Goal: Task Accomplishment & Management: Use online tool/utility

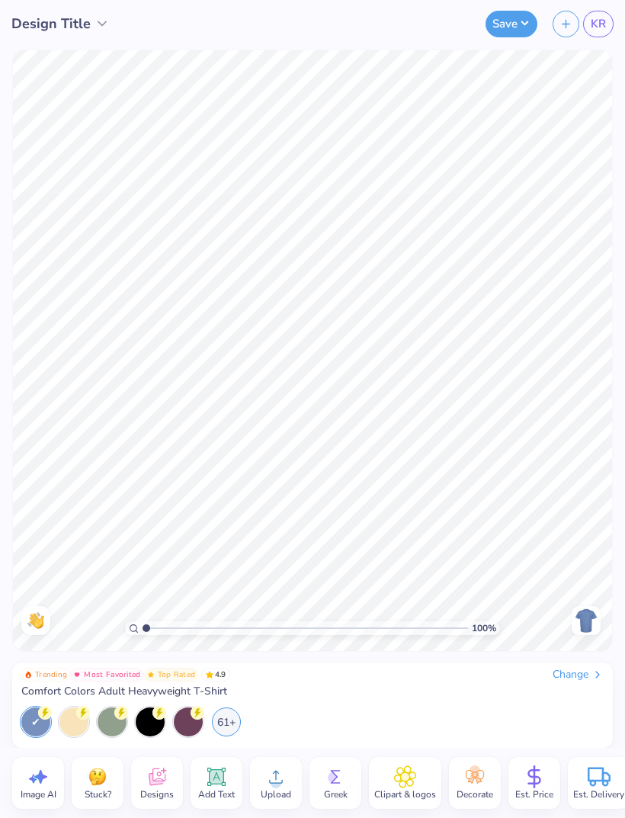
click at [154, 729] on div at bounding box center [150, 721] width 29 height 29
click at [227, 723] on div "61+" at bounding box center [226, 721] width 29 height 29
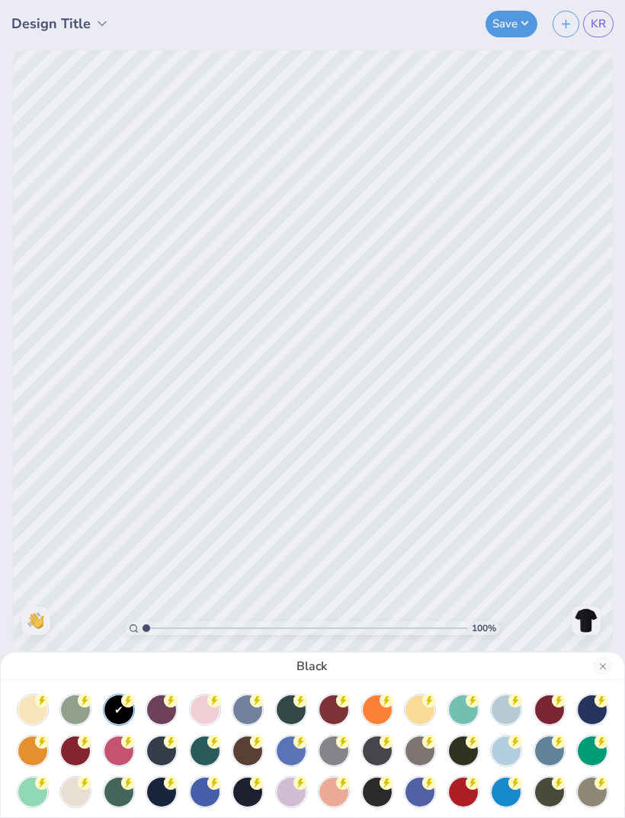
click at [343, 751] on div at bounding box center [333, 750] width 29 height 29
click at [423, 748] on div at bounding box center [420, 750] width 29 height 29
click at [332, 750] on div at bounding box center [333, 750] width 29 height 29
click at [500, 604] on div "Granite" at bounding box center [312, 409] width 625 height 818
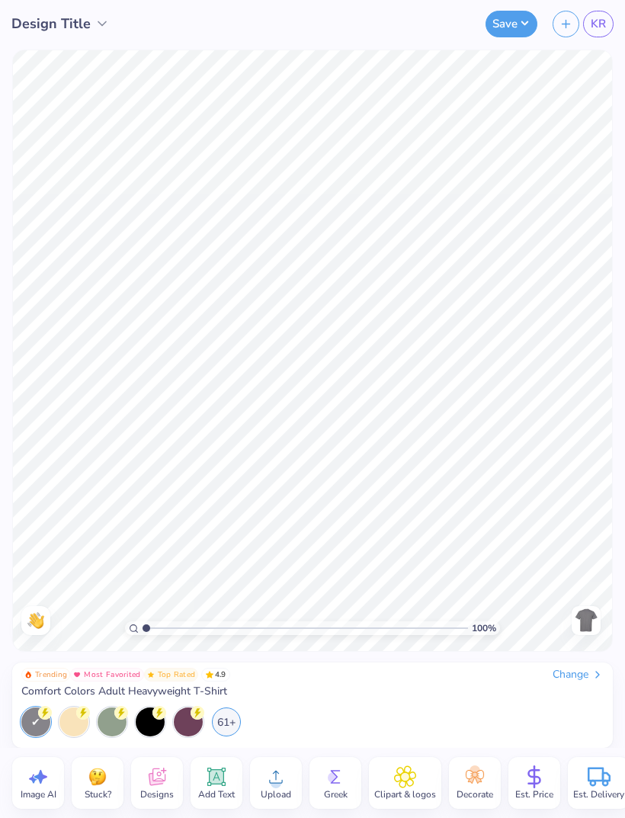
click at [152, 771] on icon at bounding box center [157, 776] width 23 height 23
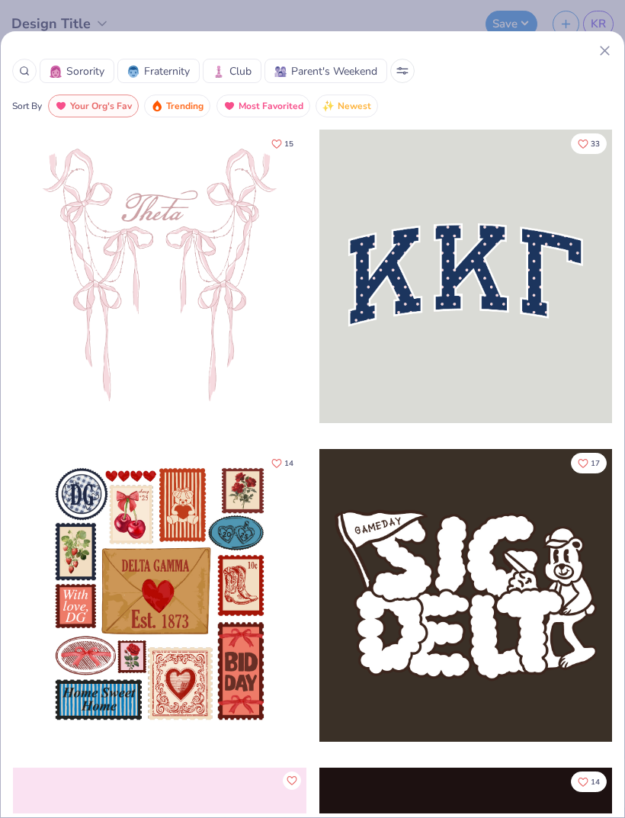
click at [601, 38] on div "Sorority Fraternity Club Parent's Weekend Sort By Your Org's Fav Trending Most …" at bounding box center [312, 423] width 625 height 787
click at [607, 53] on line at bounding box center [605, 50] width 8 height 8
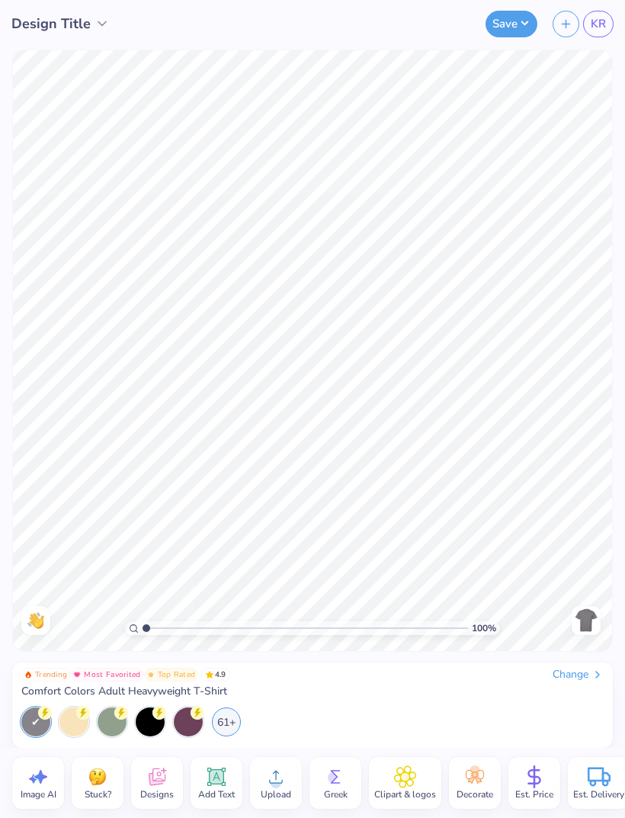
click at [283, 781] on icon at bounding box center [276, 776] width 23 height 23
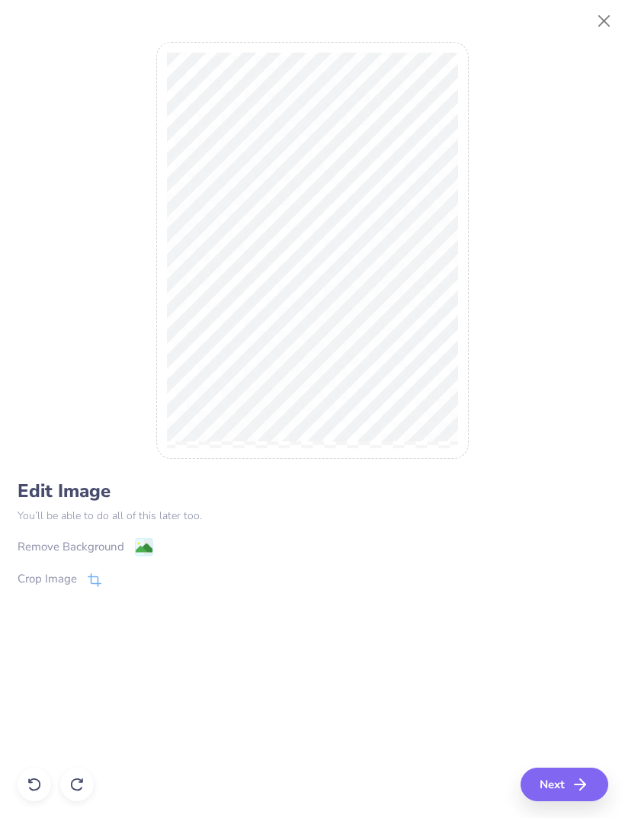
click at [572, 781] on button "Next" at bounding box center [565, 785] width 88 height 34
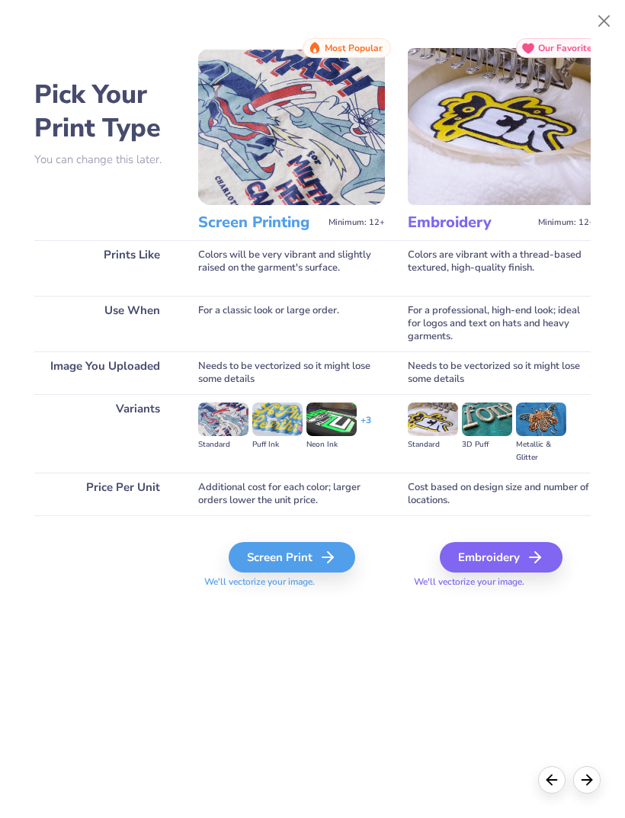
click at [319, 561] on div "Screen Print" at bounding box center [292, 557] width 127 height 30
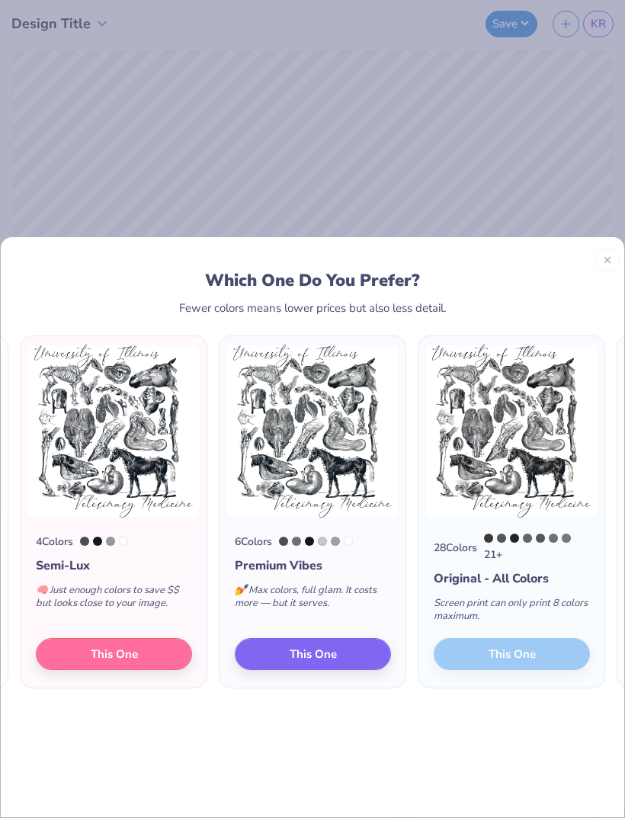
click at [315, 645] on span "This One" at bounding box center [313, 654] width 47 height 18
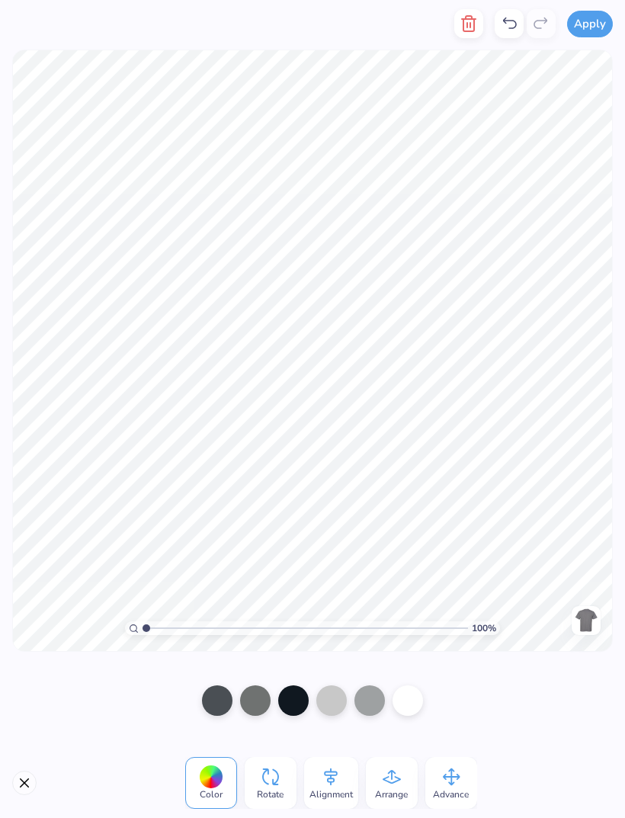
click at [210, 784] on div at bounding box center [211, 777] width 24 height 24
click at [220, 784] on icon at bounding box center [211, 776] width 23 height 23
click at [475, 32] on icon "button" at bounding box center [469, 23] width 18 height 18
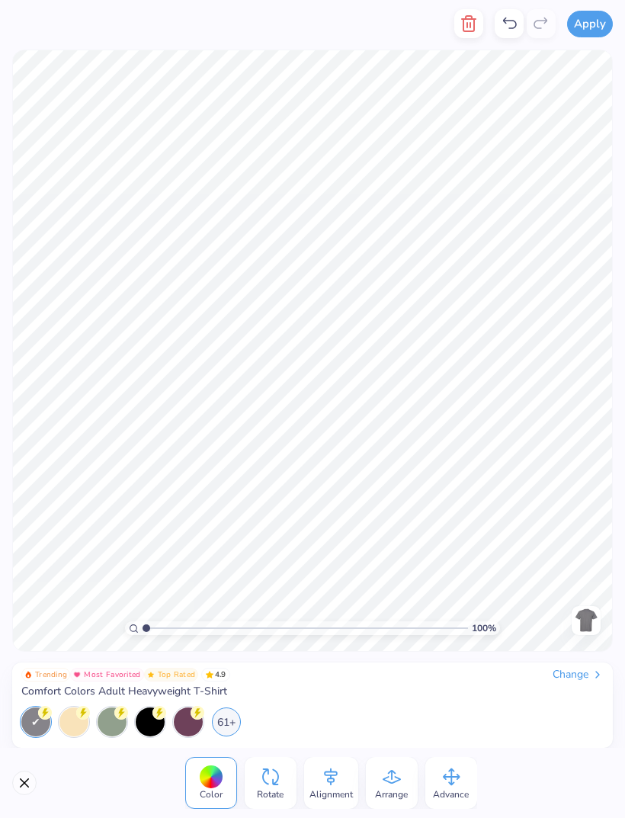
click at [470, 30] on icon "button" at bounding box center [469, 23] width 18 height 18
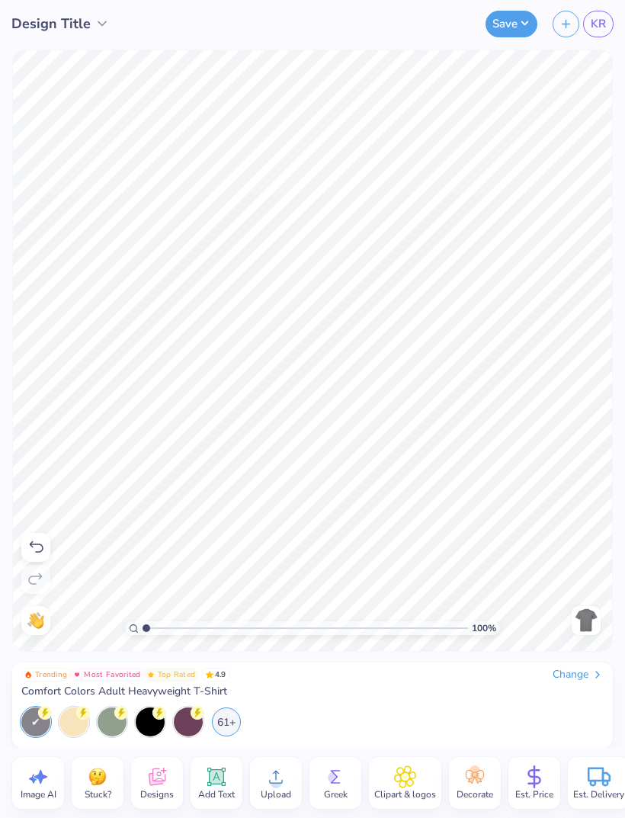
click at [282, 781] on icon at bounding box center [276, 777] width 14 height 13
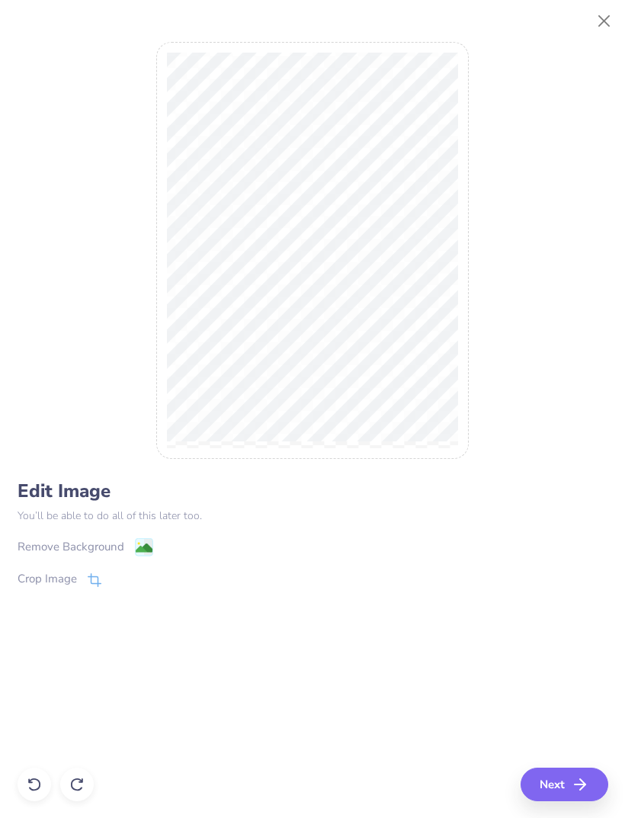
click at [545, 784] on button "Next" at bounding box center [565, 785] width 88 height 34
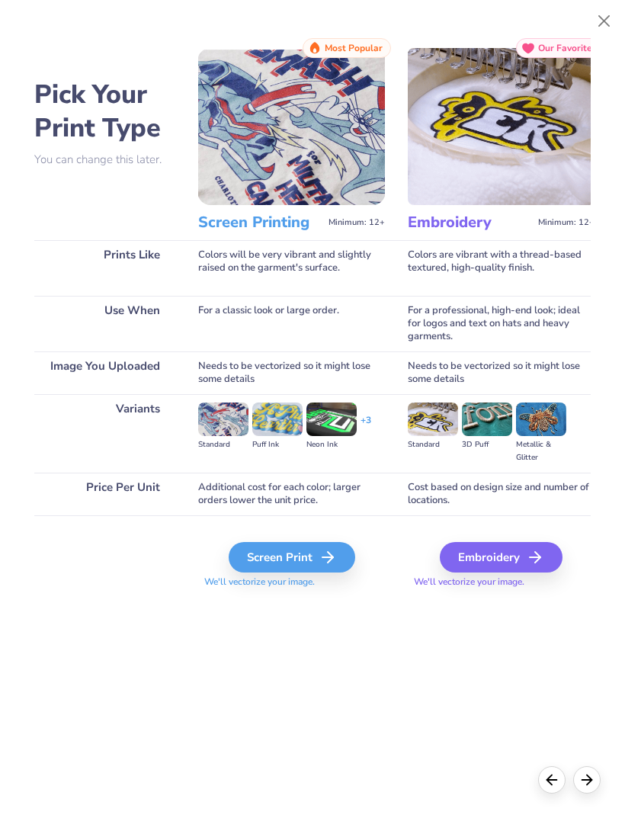
click at [329, 561] on icon at bounding box center [328, 557] width 18 height 18
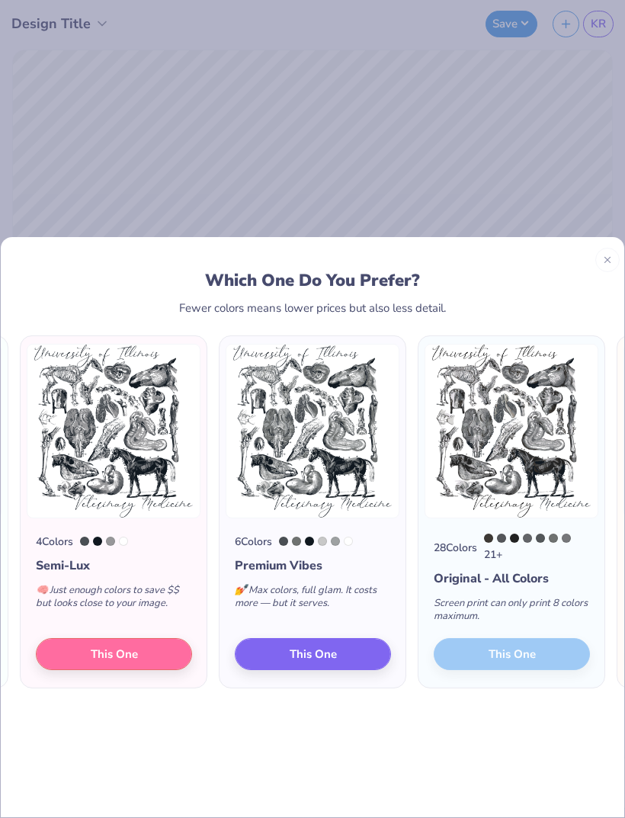
click at [537, 628] on div "28 Colors 21 + Original - All Colors Screen print can only print 8 colors maxim…" at bounding box center [511, 603] width 186 height 170
click at [549, 616] on div "28 Colors 21 + Original - All Colors Screen print can only print 8 colors maxim…" at bounding box center [511, 603] width 186 height 170
click at [549, 623] on div "28 Colors 21 + Original - All Colors Screen print can only print 8 colors maxim…" at bounding box center [511, 603] width 186 height 170
click at [556, 620] on div "28 Colors 21 + Original - All Colors Screen print can only print 8 colors maxim…" at bounding box center [511, 603] width 186 height 170
click at [558, 624] on div "28 Colors 21 + Original - All Colors Screen print can only print 8 colors maxim…" at bounding box center [511, 603] width 186 height 170
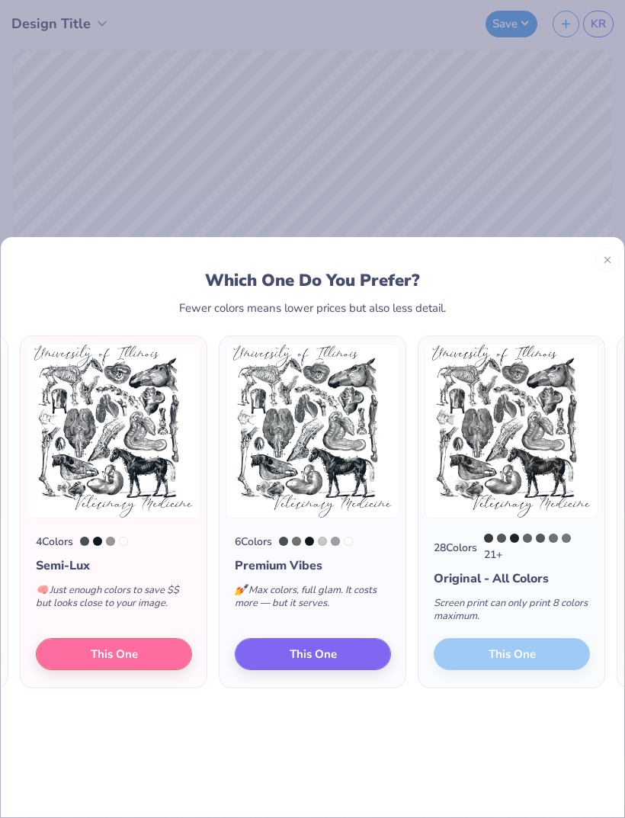
click at [557, 624] on div "28 Colors 21 + Original - All Colors Screen print can only print 8 colors maxim…" at bounding box center [511, 603] width 186 height 170
click at [557, 625] on div "28 Colors 21 + Original - All Colors Screen print can only print 8 colors maxim…" at bounding box center [511, 603] width 186 height 170
click at [558, 626] on div "28 Colors 21 + Original - All Colors Screen print can only print 8 colors maxim…" at bounding box center [511, 603] width 186 height 170
click at [556, 626] on div "28 Colors 21 + Original - All Colors Screen print can only print 8 colors maxim…" at bounding box center [511, 603] width 186 height 170
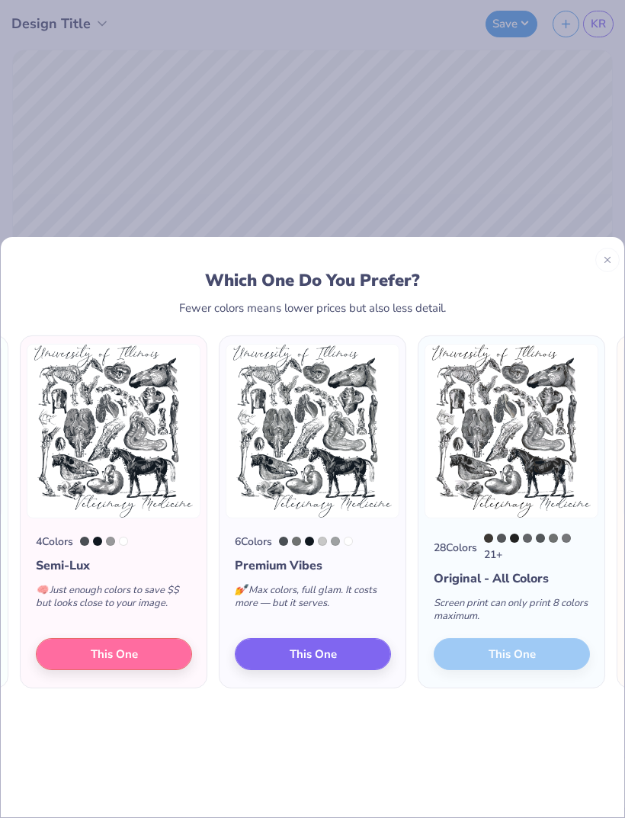
click at [555, 626] on div "28 Colors 21 + Original - All Colors Screen print can only print 8 colors maxim…" at bounding box center [511, 603] width 186 height 170
click at [555, 625] on div "28 Colors 21 + Original - All Colors Screen print can only print 8 colors maxim…" at bounding box center [511, 603] width 186 height 170
click at [552, 625] on div "28 Colors 21 + Original - All Colors Screen print can only print 8 colors maxim…" at bounding box center [511, 603] width 186 height 170
click at [552, 624] on div "28 Colors 21 + Original - All Colors Screen print can only print 8 colors maxim…" at bounding box center [511, 603] width 186 height 170
click at [553, 624] on div "28 Colors 21 + Original - All Colors Screen print can only print 8 colors maxim…" at bounding box center [511, 603] width 186 height 170
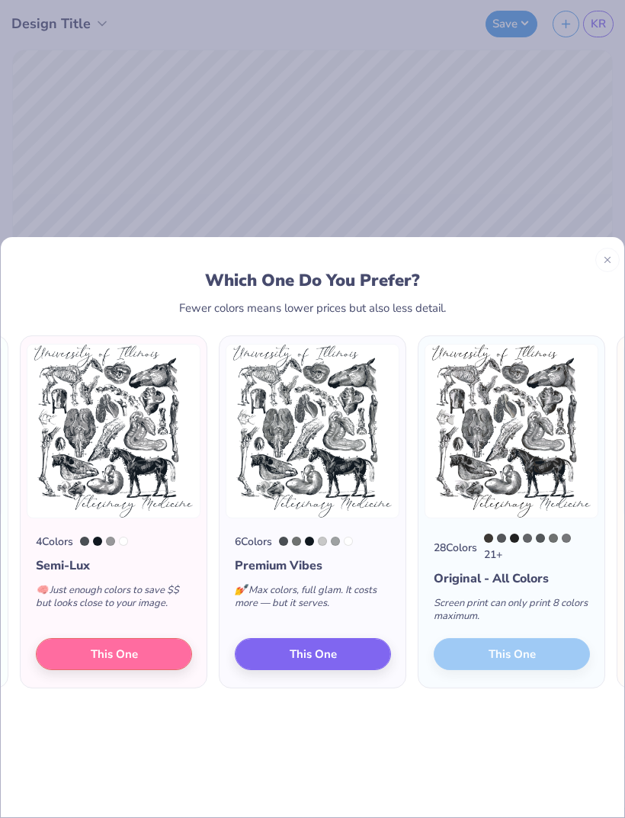
click at [553, 624] on div "28 Colors 21 + Original - All Colors Screen print can only print 8 colors maxim…" at bounding box center [511, 603] width 186 height 170
click at [554, 625] on div "28 Colors 21 + Original - All Colors Screen print can only print 8 colors maxim…" at bounding box center [511, 603] width 186 height 170
click at [524, 569] on div "Original - All Colors" at bounding box center [512, 578] width 156 height 18
click at [487, 533] on div at bounding box center [488, 537] width 9 height 9
click at [517, 533] on div at bounding box center [514, 537] width 9 height 9
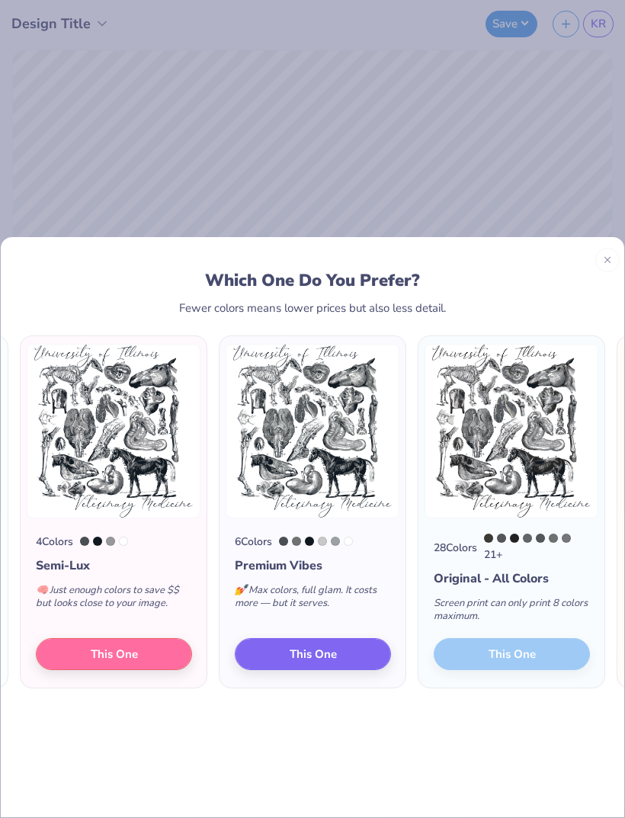
click at [516, 533] on div at bounding box center [514, 537] width 9 height 9
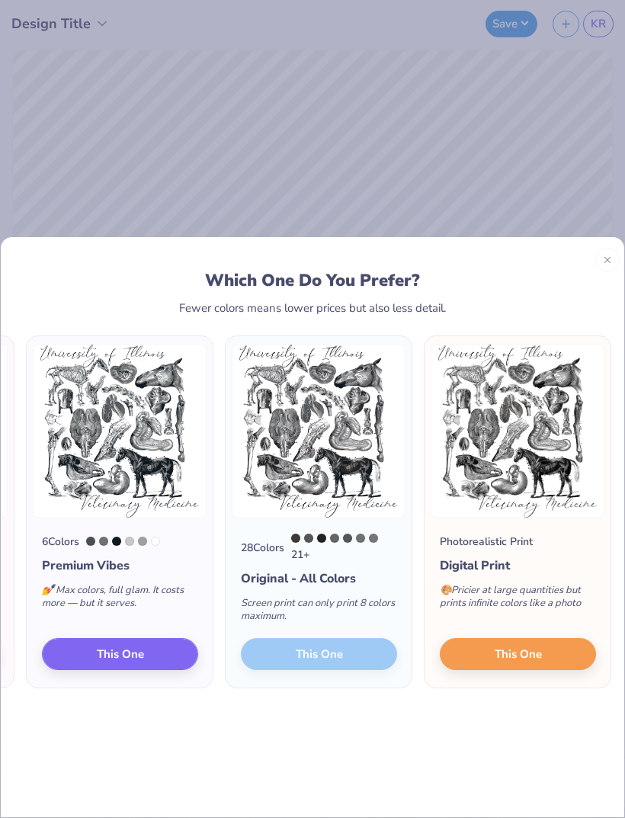
scroll to position [0, 193]
click at [544, 637] on button "This One" at bounding box center [518, 653] width 156 height 32
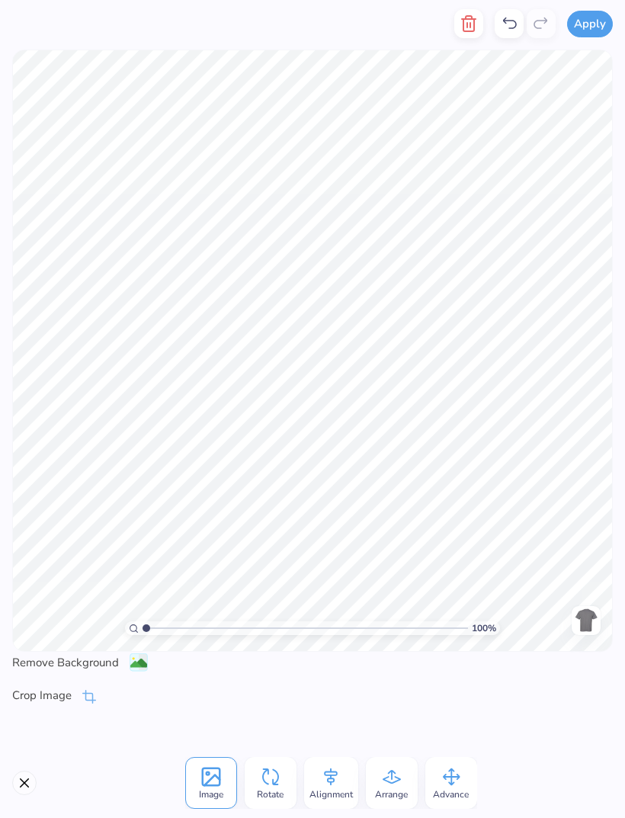
click at [334, 774] on icon at bounding box center [330, 776] width 23 height 23
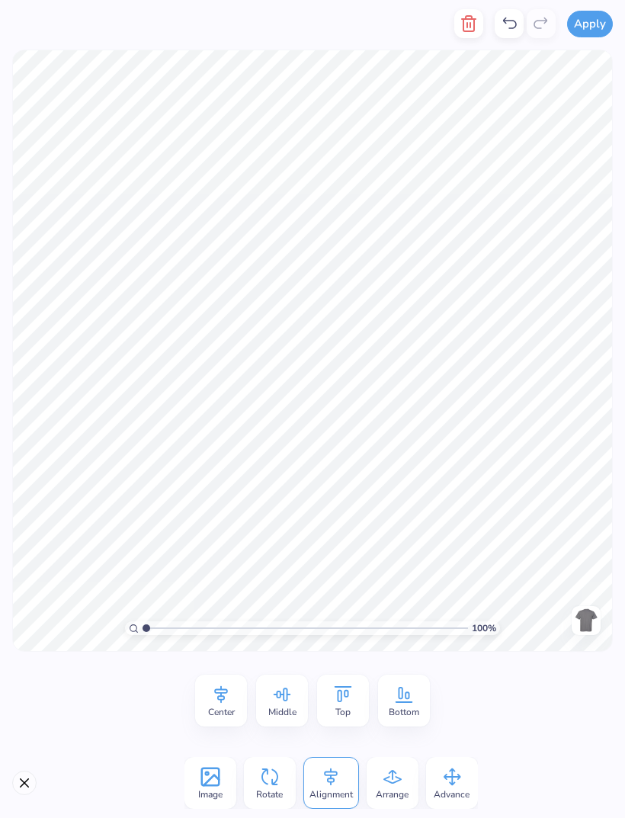
click at [225, 691] on icon at bounding box center [221, 694] width 23 height 23
click at [233, 698] on div "Center" at bounding box center [221, 701] width 52 height 52
click at [226, 697] on icon at bounding box center [221, 694] width 23 height 23
click at [233, 697] on div "Center" at bounding box center [221, 701] width 52 height 52
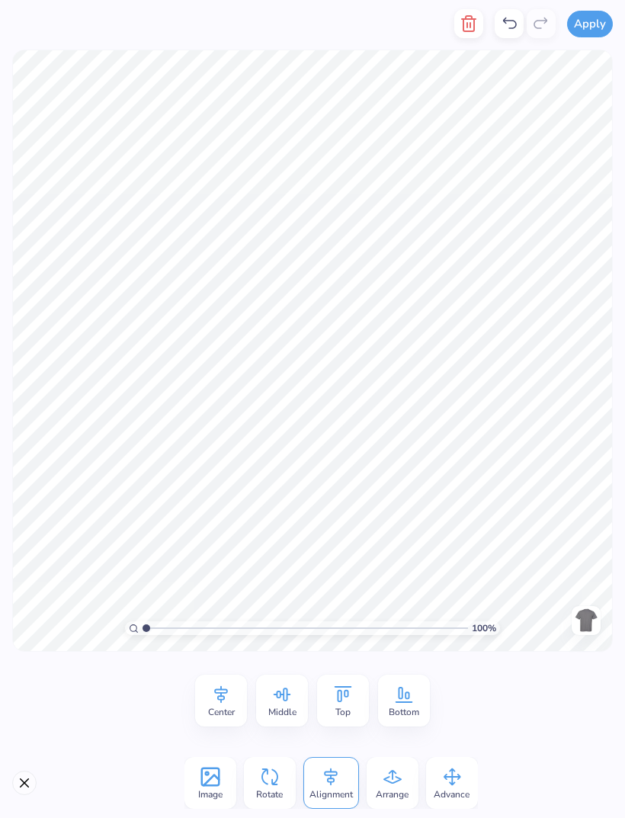
click at [237, 691] on div "Center" at bounding box center [221, 701] width 52 height 52
click at [236, 691] on div "Center" at bounding box center [221, 701] width 52 height 52
click at [224, 691] on icon at bounding box center [221, 694] width 23 height 23
click at [220, 711] on span "Center" at bounding box center [221, 712] width 27 height 12
click at [229, 701] on icon at bounding box center [221, 694] width 23 height 23
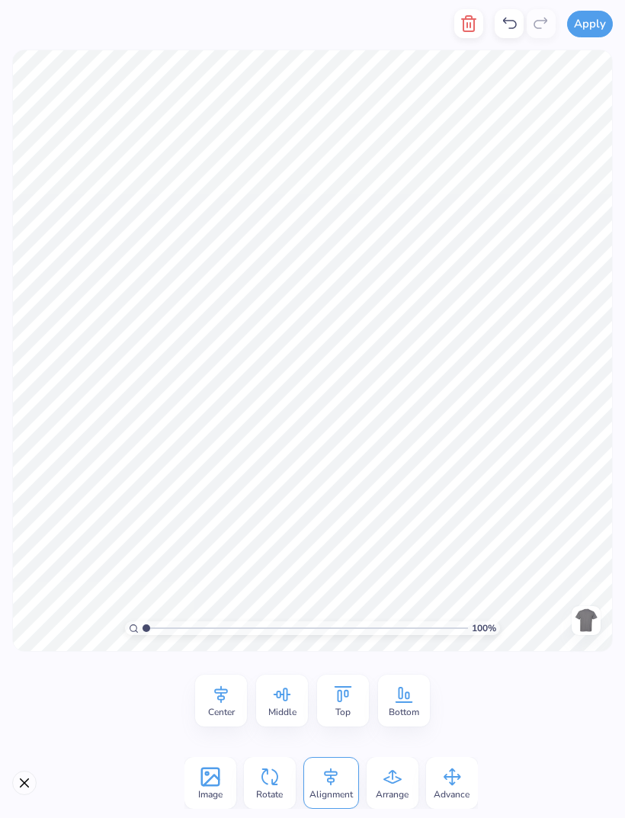
click at [290, 690] on icon at bounding box center [282, 694] width 23 height 23
click at [347, 688] on icon at bounding box center [343, 694] width 23 height 23
click at [279, 702] on icon at bounding box center [282, 694] width 23 height 23
click at [289, 706] on span "Middle" at bounding box center [282, 712] width 28 height 12
click at [229, 699] on icon at bounding box center [221, 694] width 23 height 23
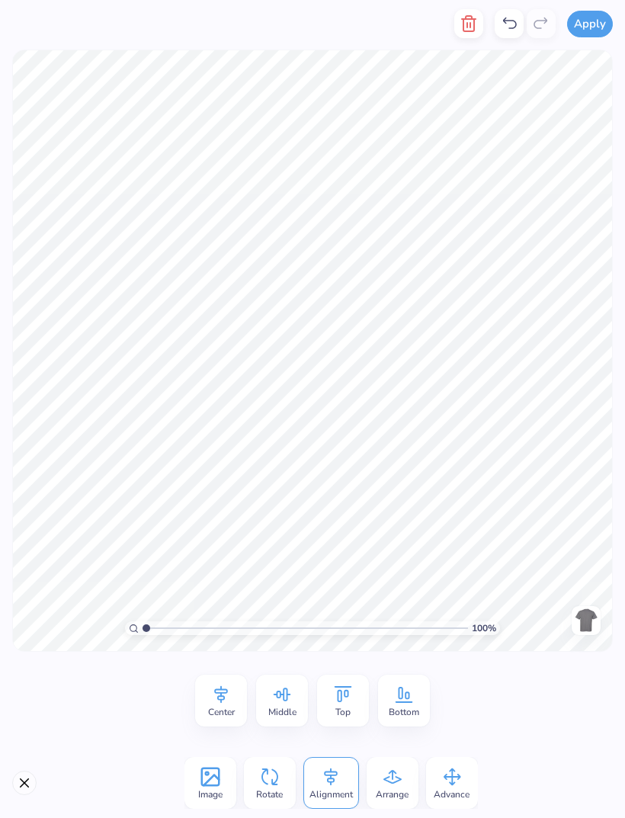
click at [226, 688] on icon at bounding box center [221, 694] width 23 height 23
click at [226, 687] on icon at bounding box center [221, 694] width 23 height 23
click at [228, 699] on icon at bounding box center [221, 694] width 23 height 23
click at [268, 778] on icon at bounding box center [269, 776] width 23 height 23
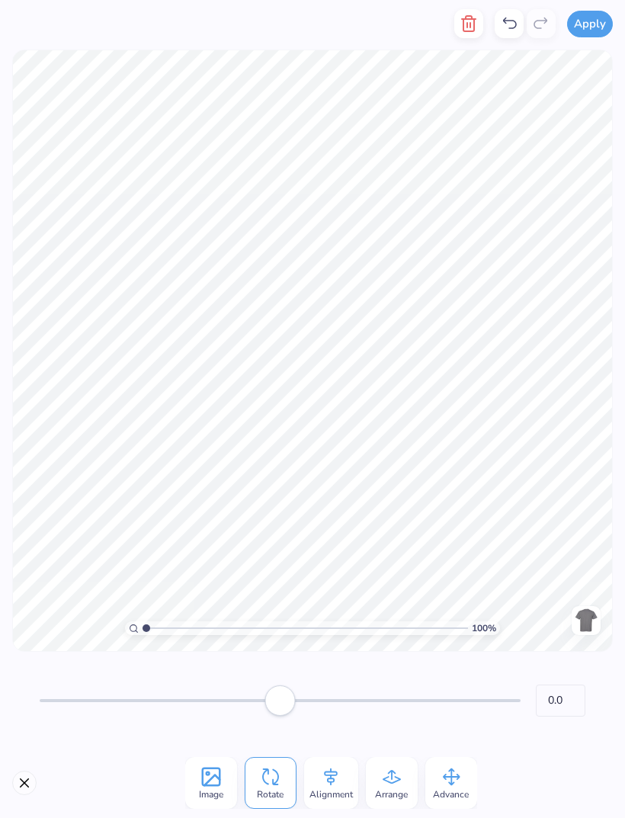
click at [339, 783] on icon at bounding box center [330, 776] width 23 height 23
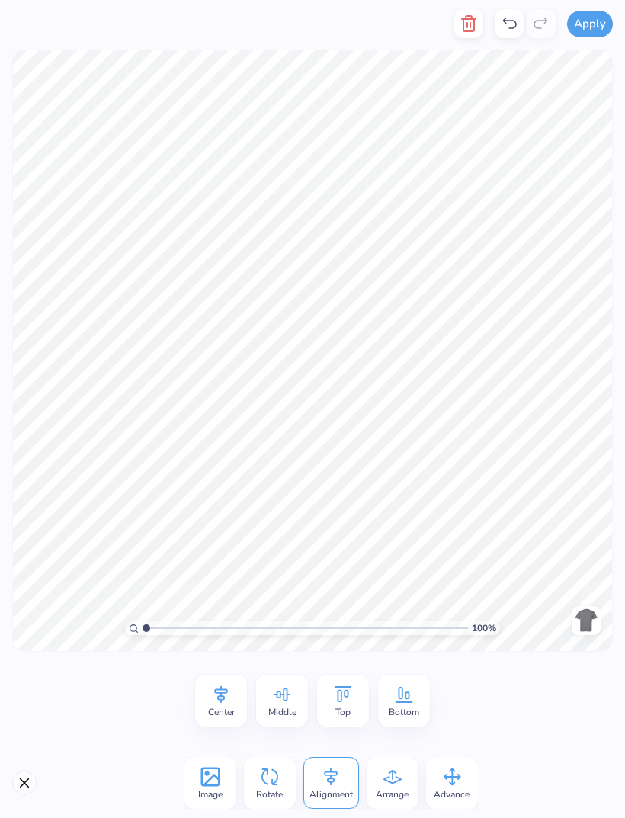
click at [234, 703] on div "Center" at bounding box center [221, 701] width 52 height 52
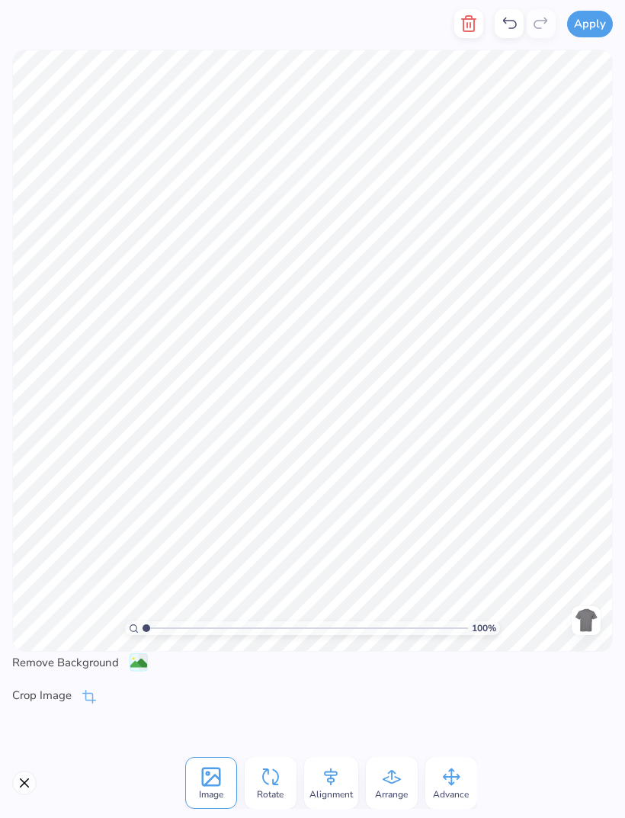
click at [27, 788] on button "Close" at bounding box center [24, 783] width 24 height 24
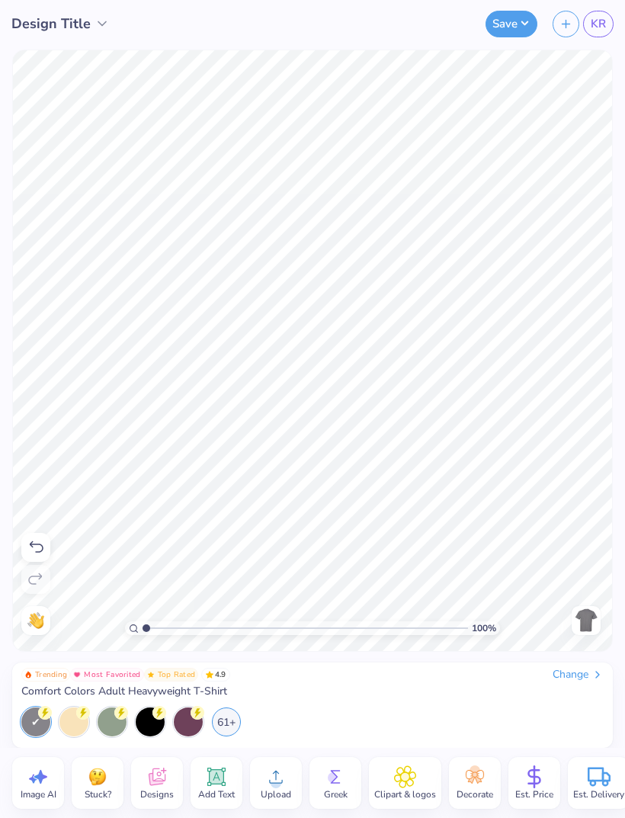
click at [499, 35] on button "Save" at bounding box center [512, 24] width 52 height 27
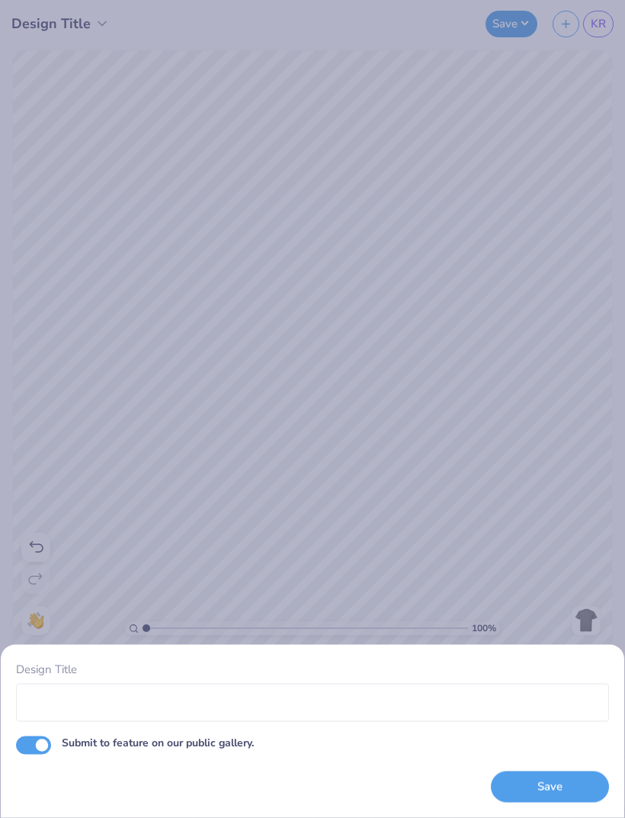
click at [30, 744] on input "Submit to feature on our public gallery." at bounding box center [33, 745] width 35 height 18
checkbox input "false"
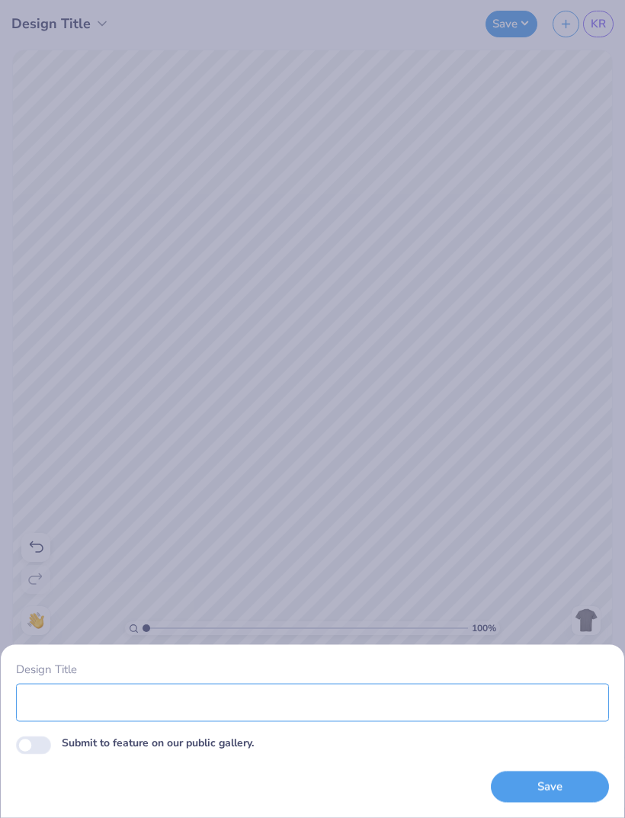
click at [524, 694] on input "Design Title" at bounding box center [312, 702] width 593 height 38
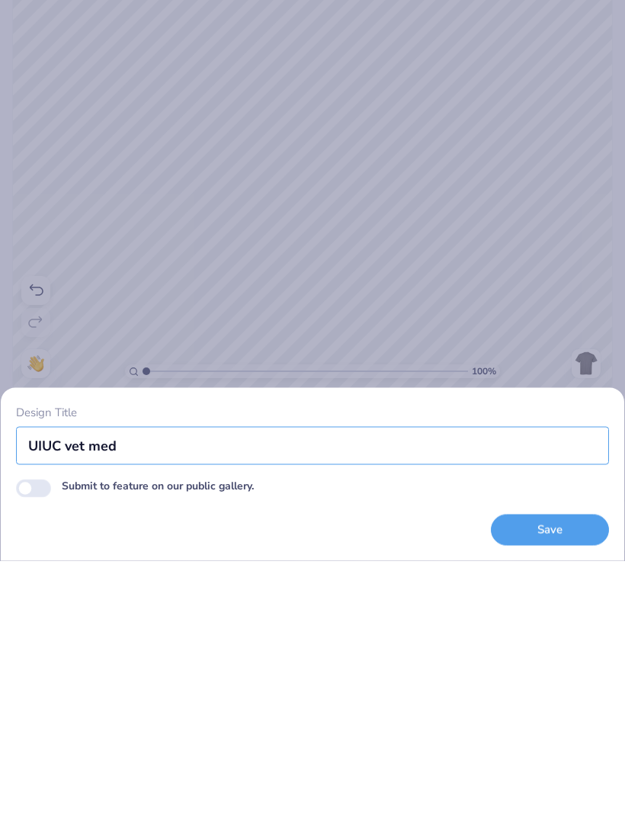
type input "UIUC vet med"
click at [561, 771] on button "Save" at bounding box center [550, 786] width 118 height 31
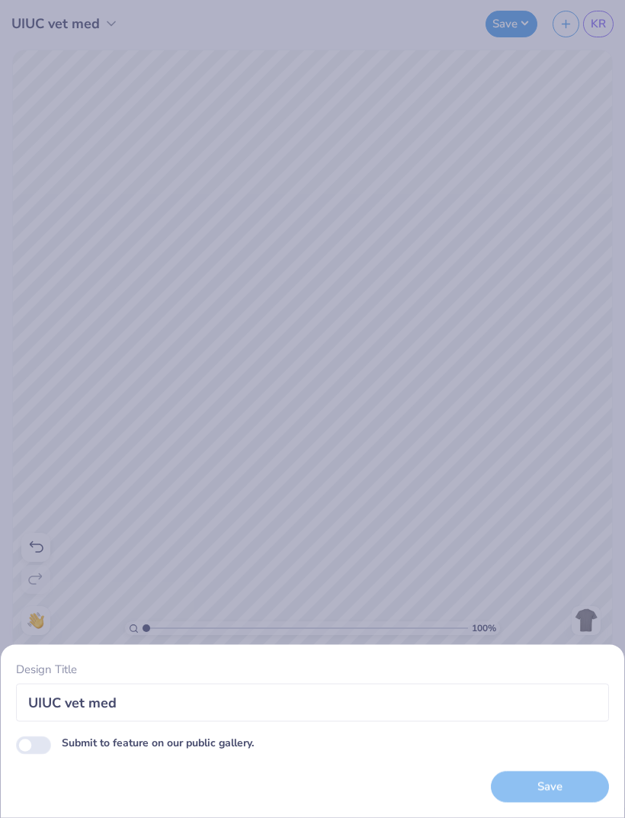
click at [569, 790] on div "Save" at bounding box center [550, 786] width 118 height 31
click at [537, 786] on div "Save" at bounding box center [550, 786] width 118 height 31
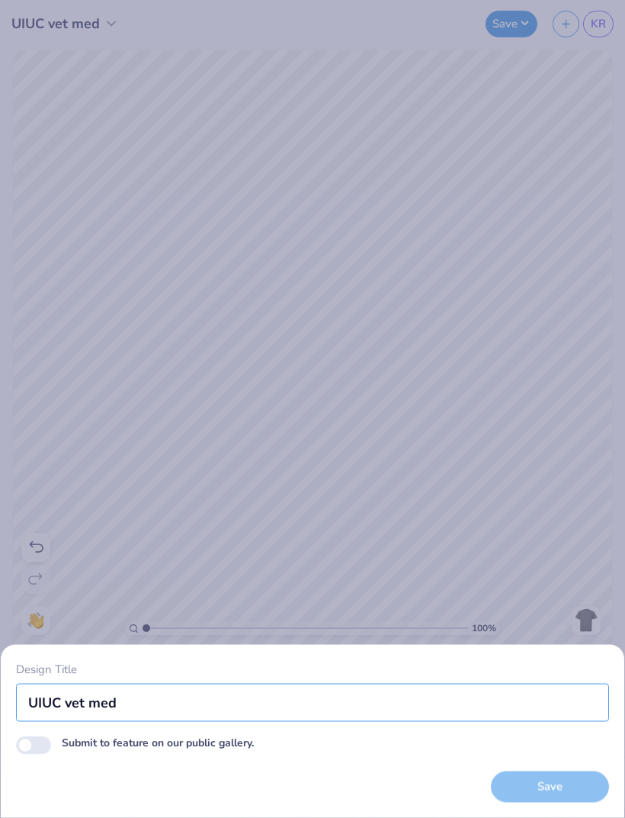
click at [489, 694] on input "UIUC vet med" at bounding box center [312, 702] width 593 height 38
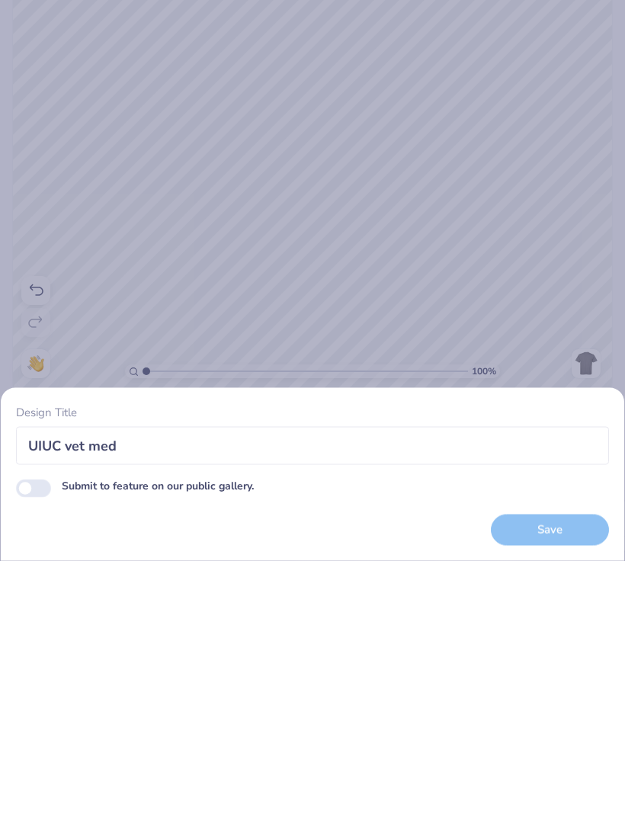
click at [548, 771] on div "Save" at bounding box center [550, 786] width 118 height 31
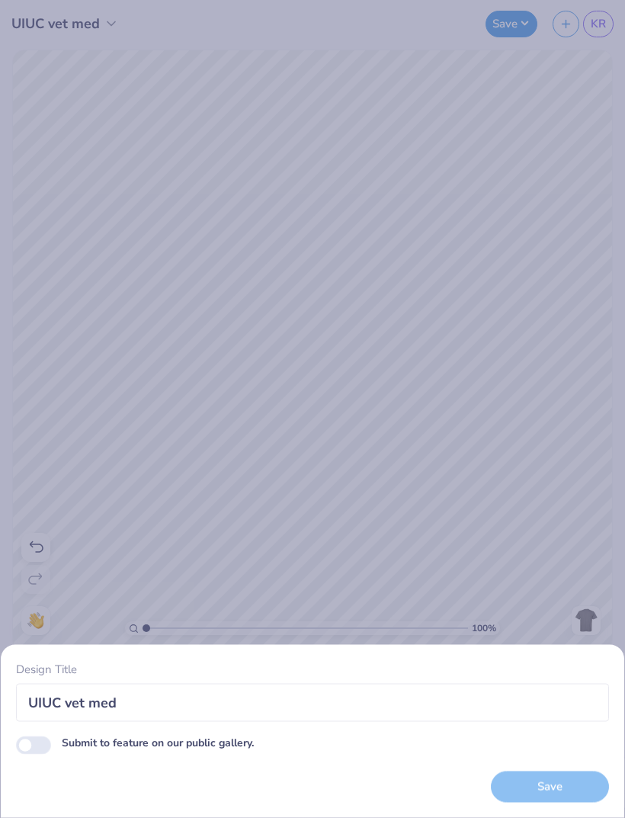
click at [25, 754] on input "Submit to feature on our public gallery." at bounding box center [33, 745] width 35 height 18
checkbox input "true"
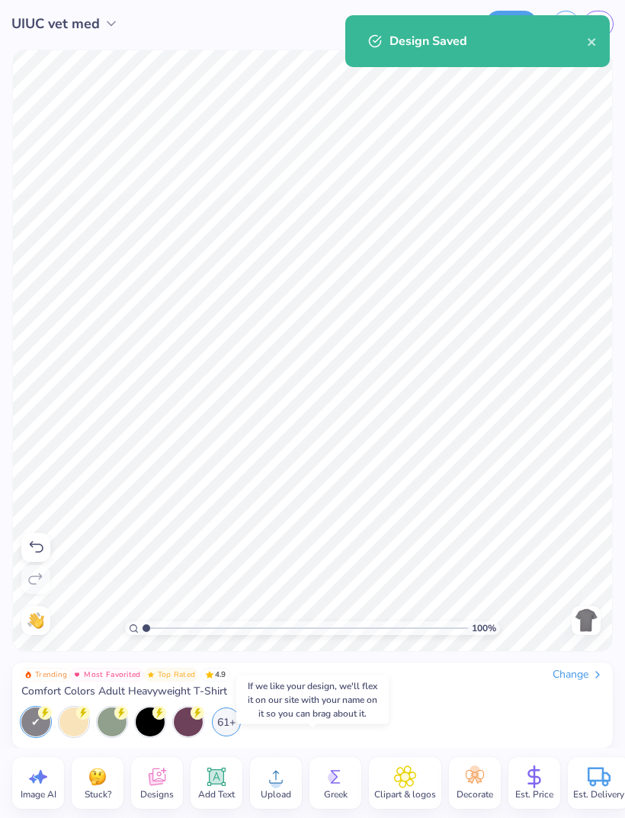
click at [42, 746] on div "Trending Most Favorited Top Rated 4.9 Change Comfort Colors Adult Heavyweight T…" at bounding box center [312, 704] width 601 height 85
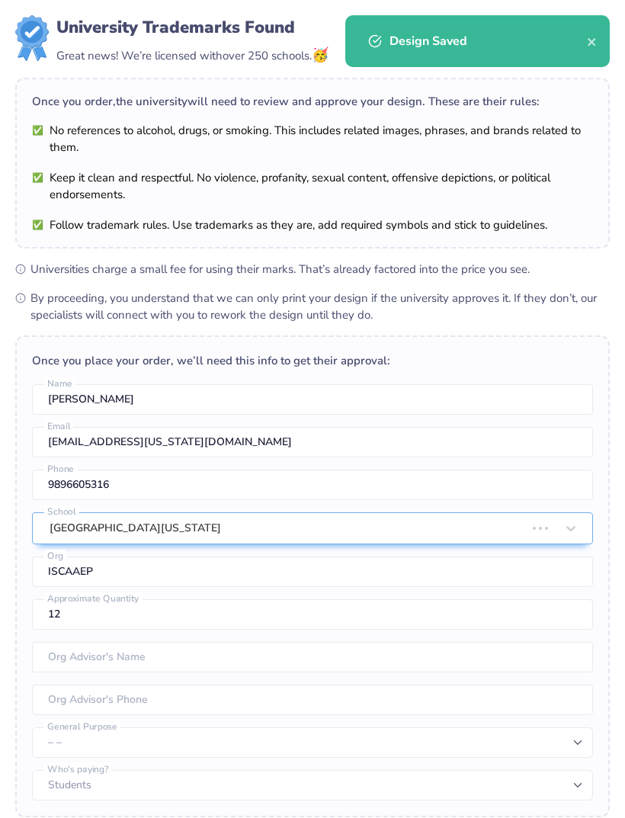
click at [592, 43] on icon "close" at bounding box center [592, 42] width 8 height 8
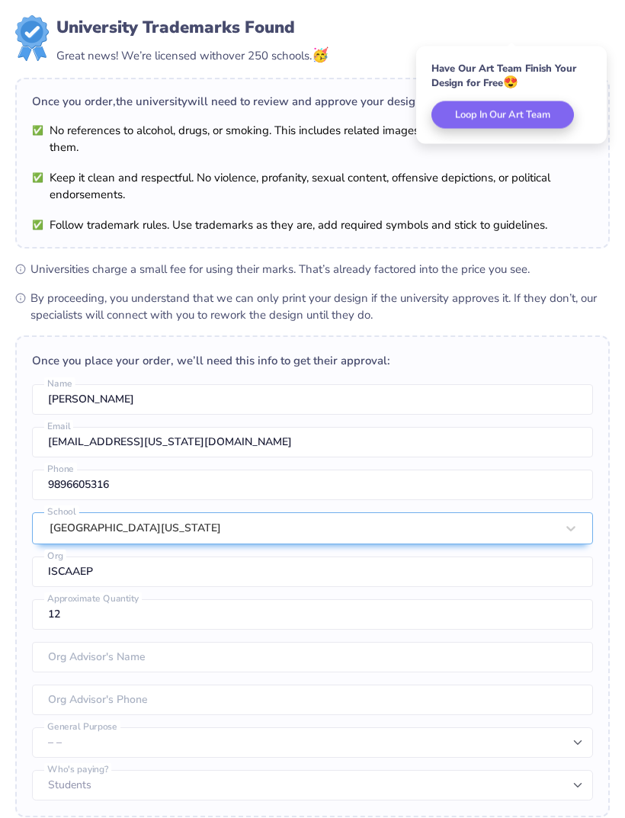
click at [594, 37] on div "University Trademarks Found Great news! We’re licensed with over 250 schools. 🥳" at bounding box center [312, 40] width 595 height 50
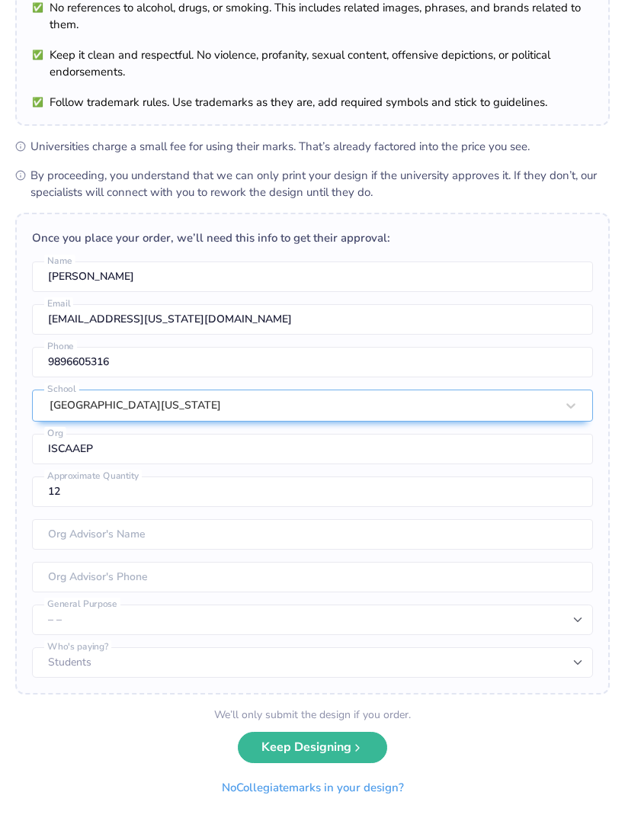
scroll to position [122, 0]
click at [385, 788] on button "No Collegiate marks in your design?" at bounding box center [313, 788] width 208 height 31
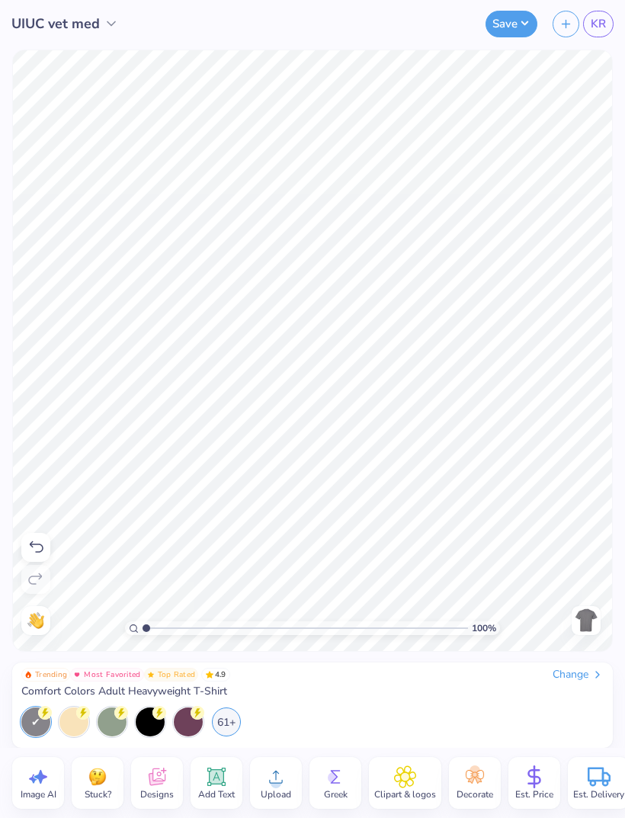
click at [513, 28] on button "Save" at bounding box center [512, 24] width 52 height 27
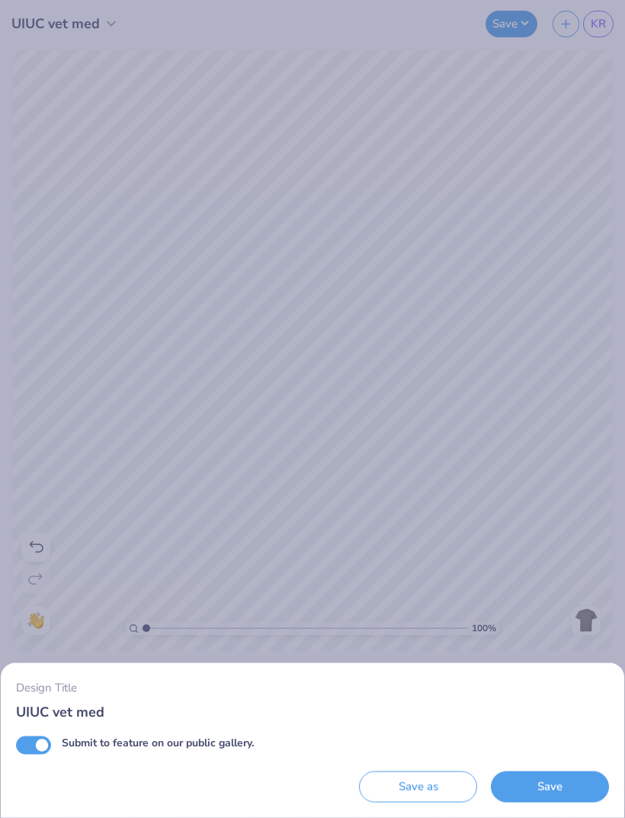
click at [46, 737] on input "Submit to feature on our public gallery." at bounding box center [33, 745] width 35 height 18
checkbox input "false"
click at [545, 789] on button "Save" at bounding box center [550, 786] width 118 height 31
click at [577, 784] on div "Saving..." at bounding box center [550, 786] width 118 height 31
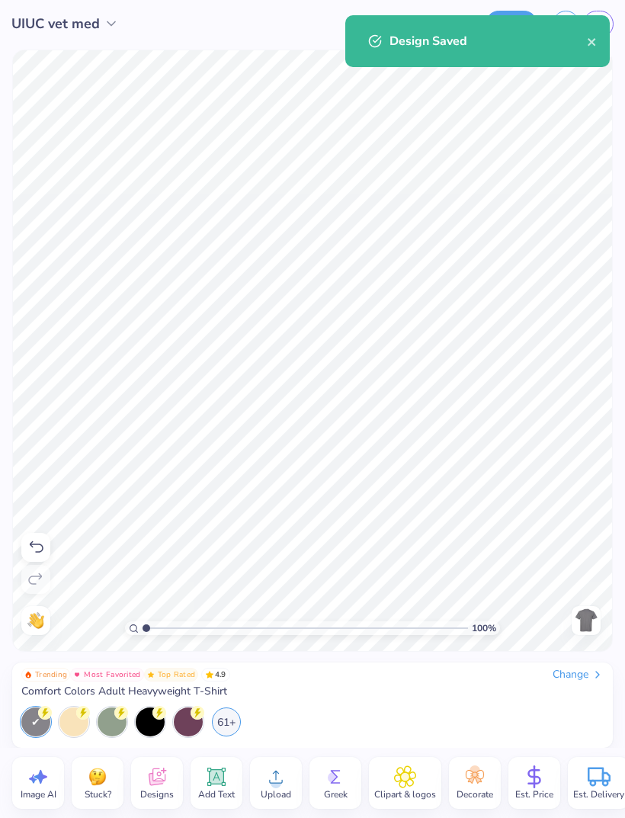
click at [583, 618] on img at bounding box center [586, 620] width 24 height 24
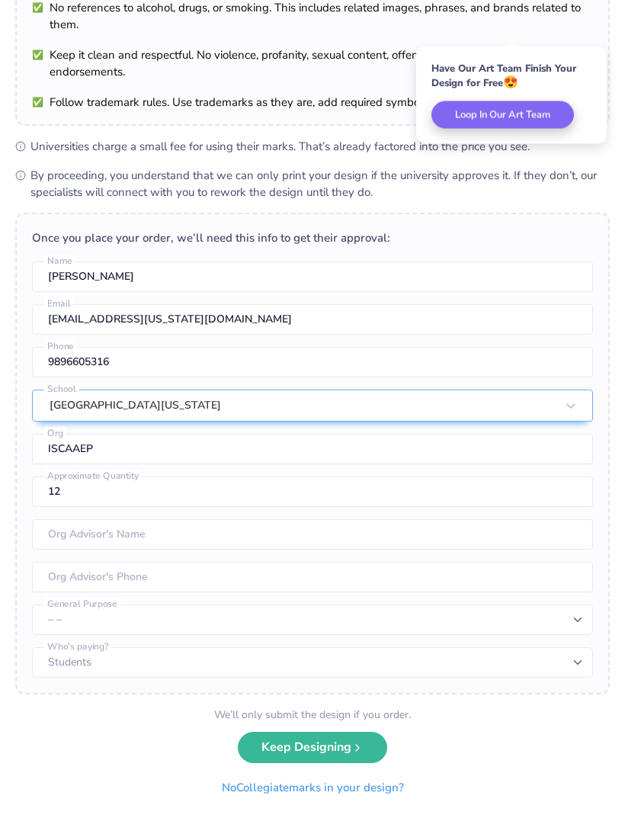
scroll to position [122, 0]
click at [353, 793] on button "No Collegiate marks in your design?" at bounding box center [313, 788] width 208 height 31
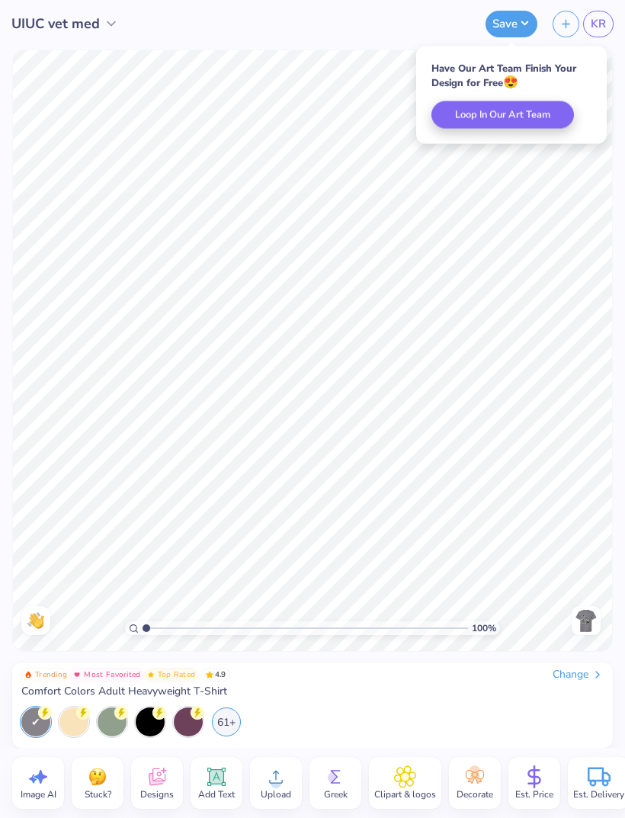
scroll to position [0, 0]
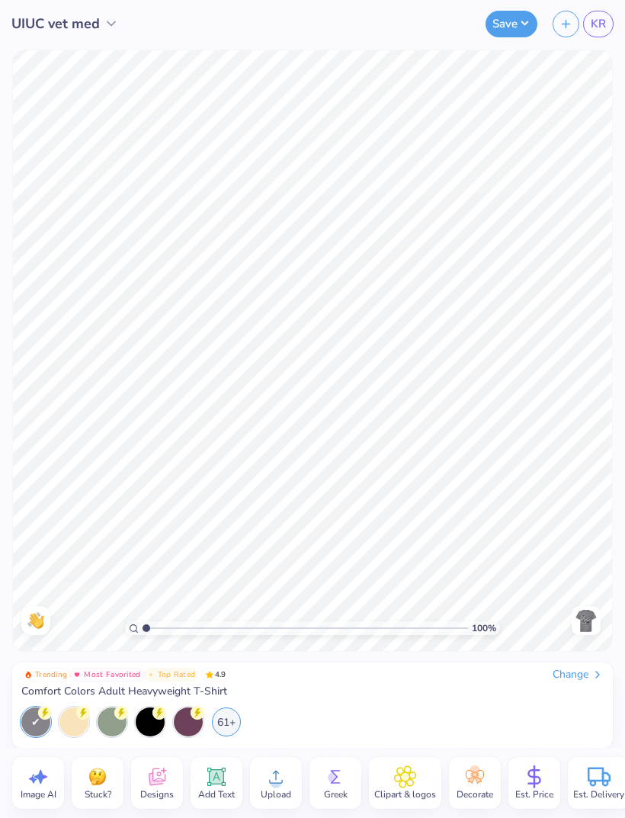
click at [585, 676] on div "Change" at bounding box center [578, 675] width 51 height 14
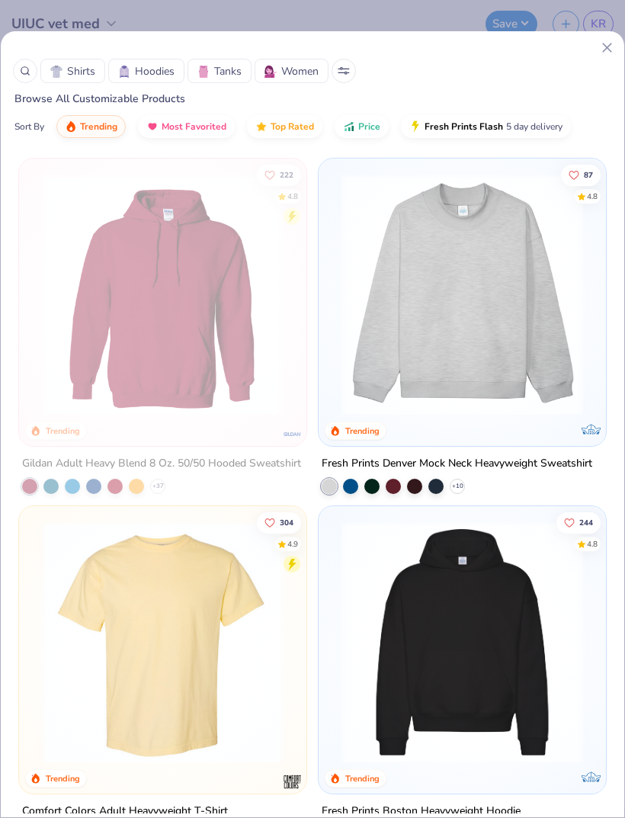
click at [588, 677] on img at bounding box center [462, 642] width 257 height 242
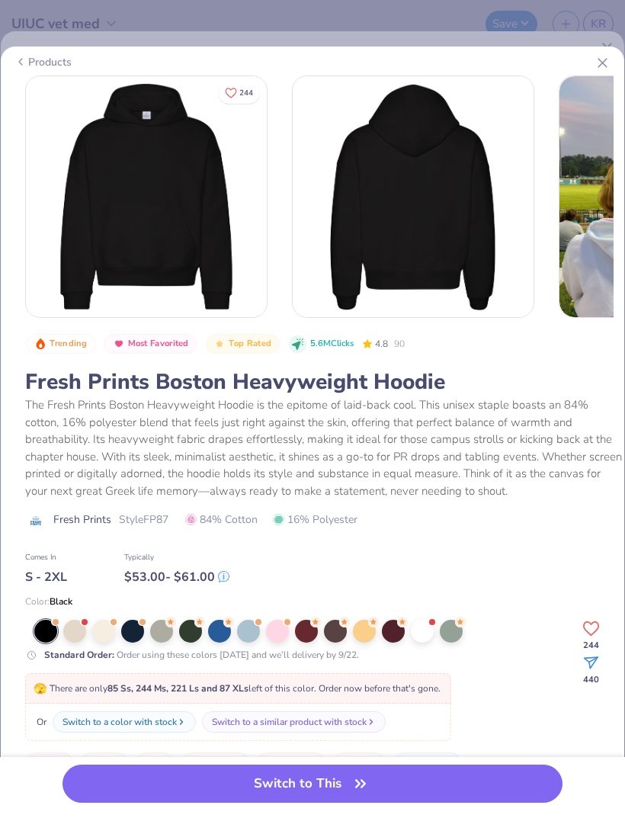
click at [603, 67] on icon at bounding box center [603, 63] width 16 height 16
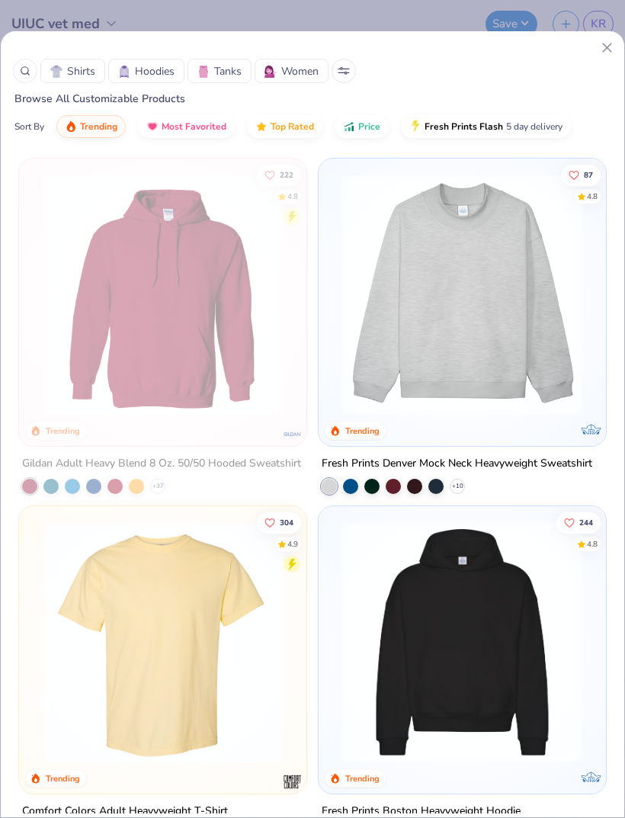
click at [537, 375] on img at bounding box center [462, 295] width 257 height 242
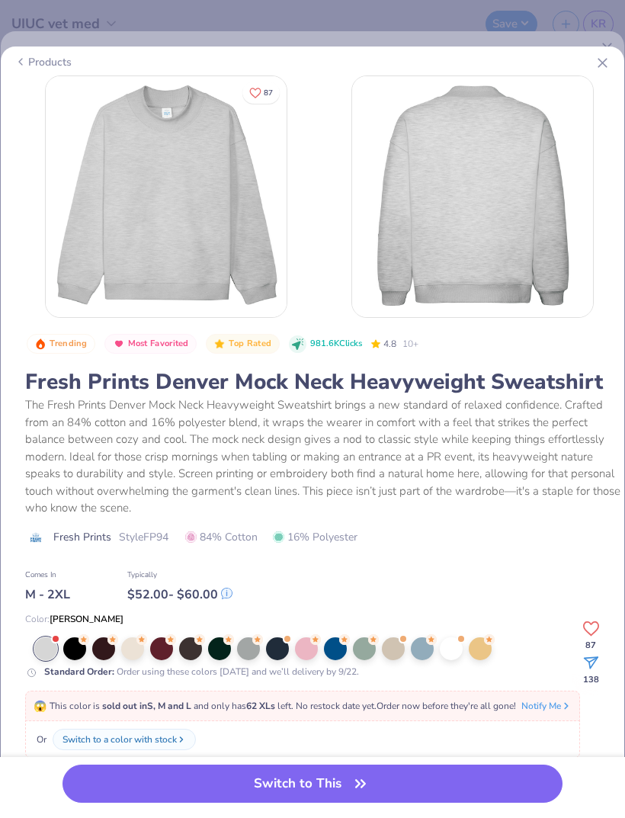
click at [608, 63] on icon at bounding box center [603, 63] width 16 height 16
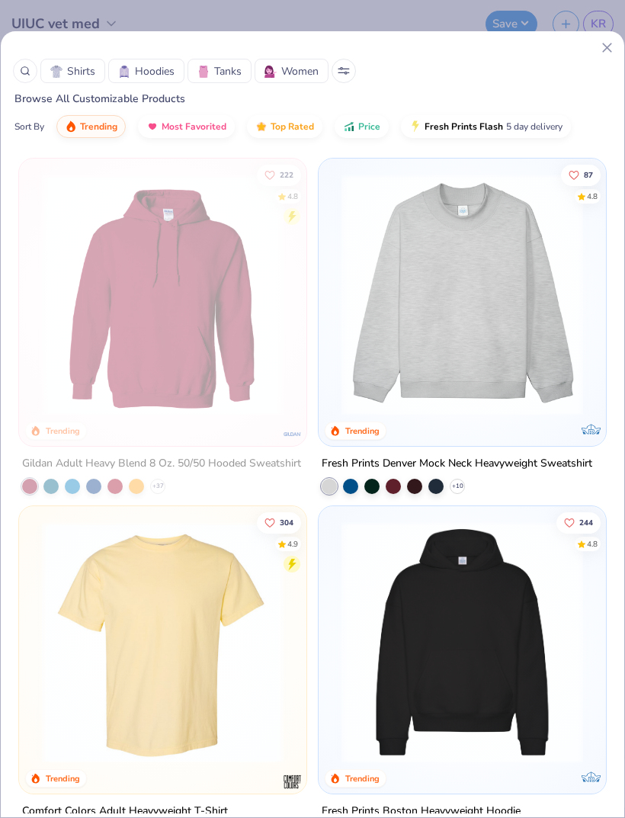
click at [601, 69] on div "Shirts Hoodies Tanks Women" at bounding box center [312, 71] width 599 height 24
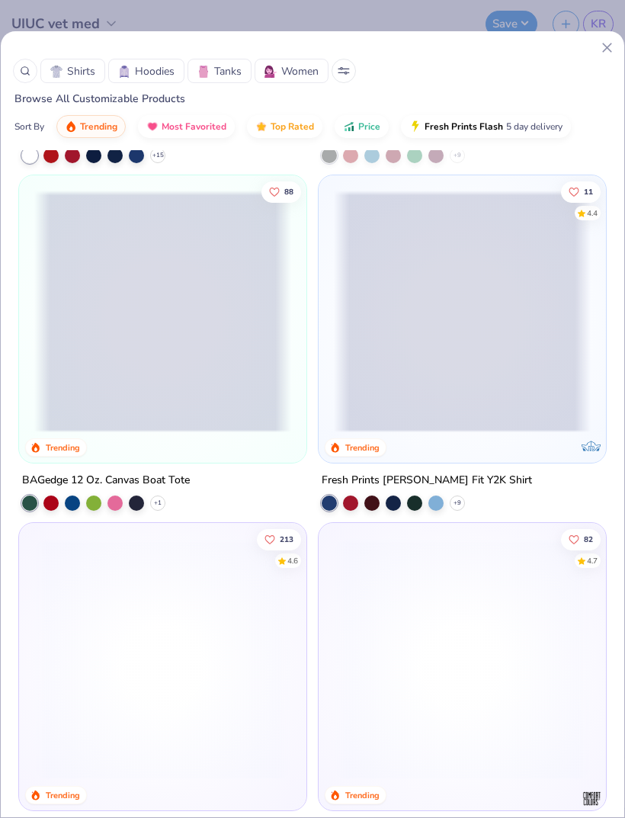
scroll to position [5545, 0]
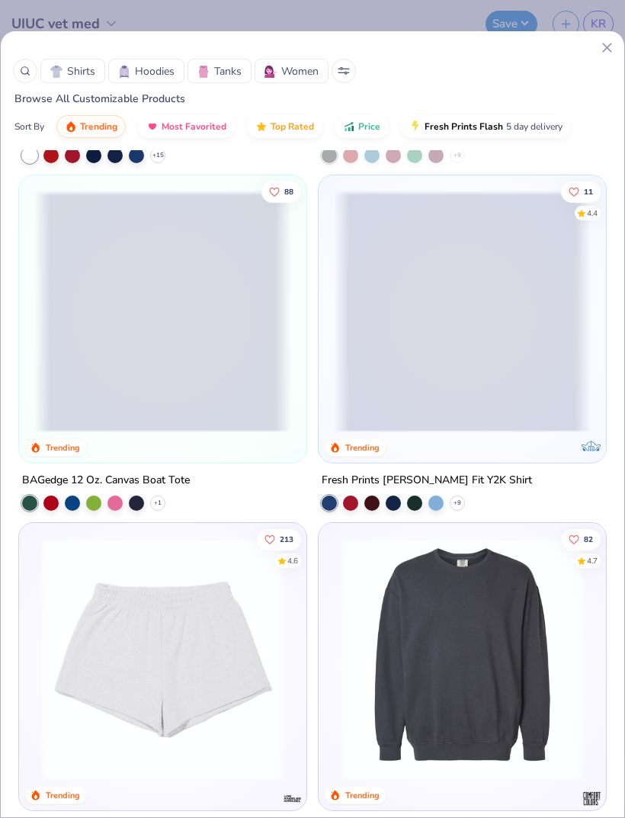
click at [79, 75] on span "Shirts" at bounding box center [81, 71] width 28 height 16
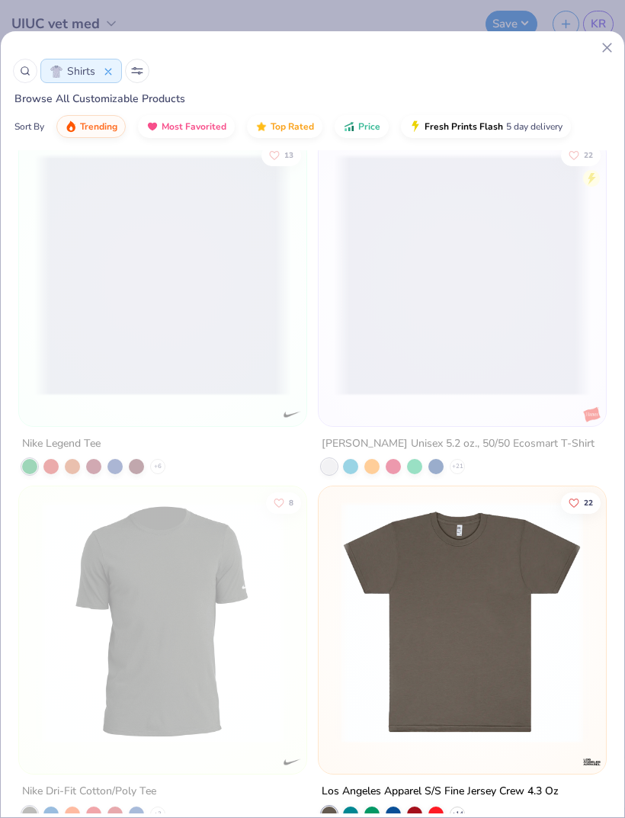
scroll to position [2105, 0]
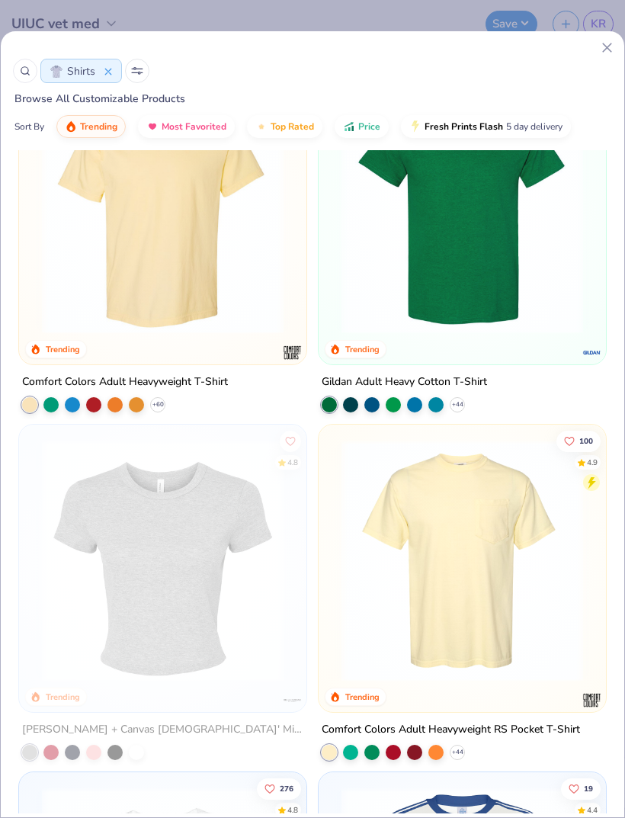
click at [146, 77] on button at bounding box center [137, 71] width 24 height 24
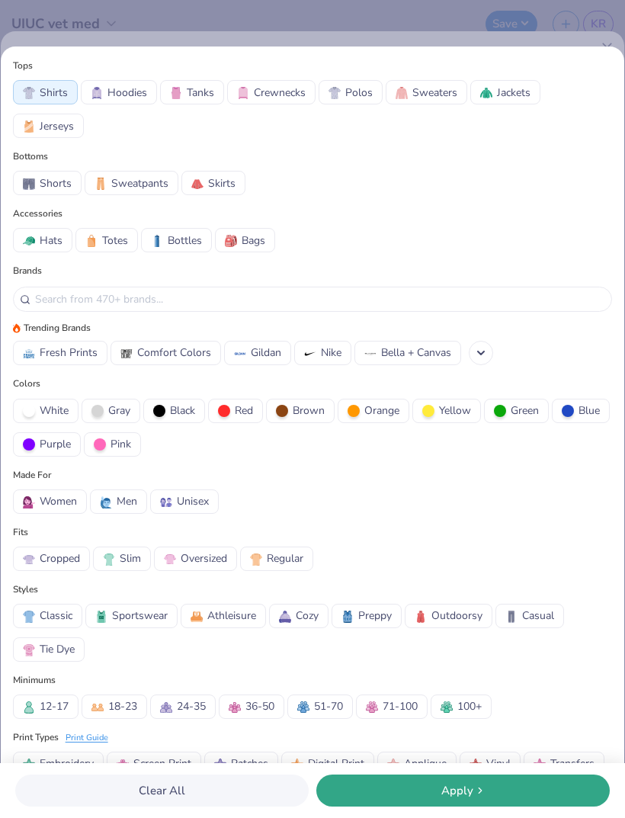
scroll to position [-14, 0]
click at [145, 77] on div "Tops Shirts Hoodies Tanks Crewnecks Polos Sweaters Jackets Jerseys Bottoms Shor…" at bounding box center [312, 409] width 625 height 818
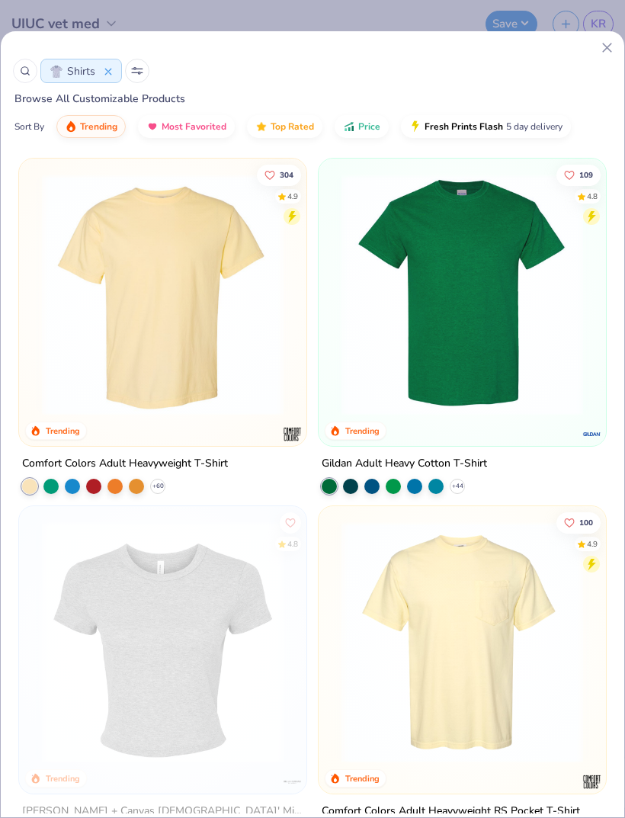
scroll to position [0, 0]
click at [142, 73] on icon at bounding box center [137, 71] width 12 height 8
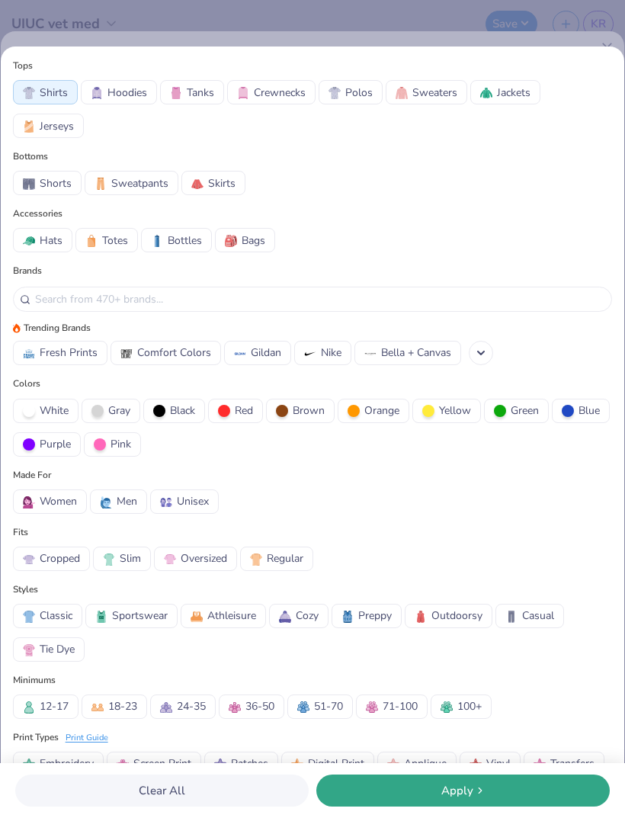
click at [436, 89] on span "Sweaters" at bounding box center [434, 93] width 45 height 16
click at [441, 788] on div "Apply" at bounding box center [463, 791] width 284 height 18
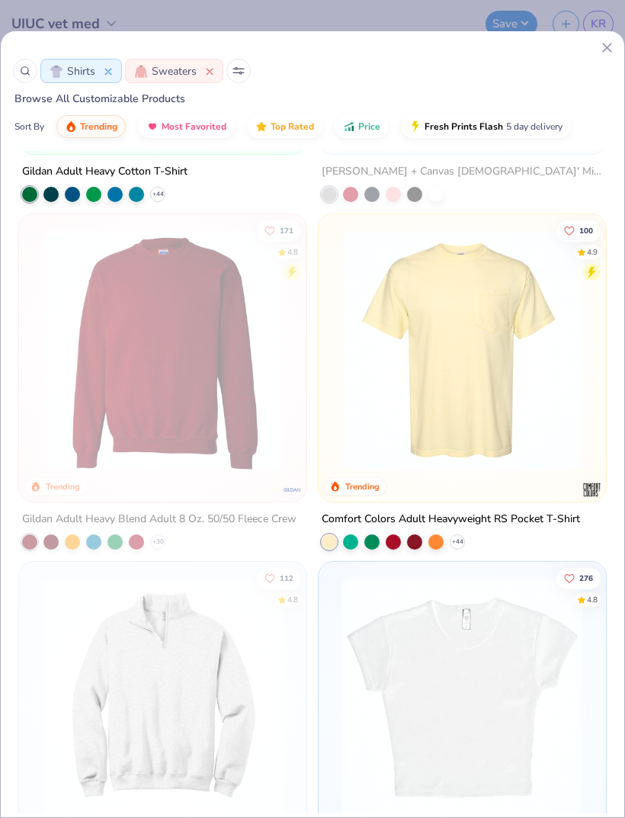
scroll to position [645, 0]
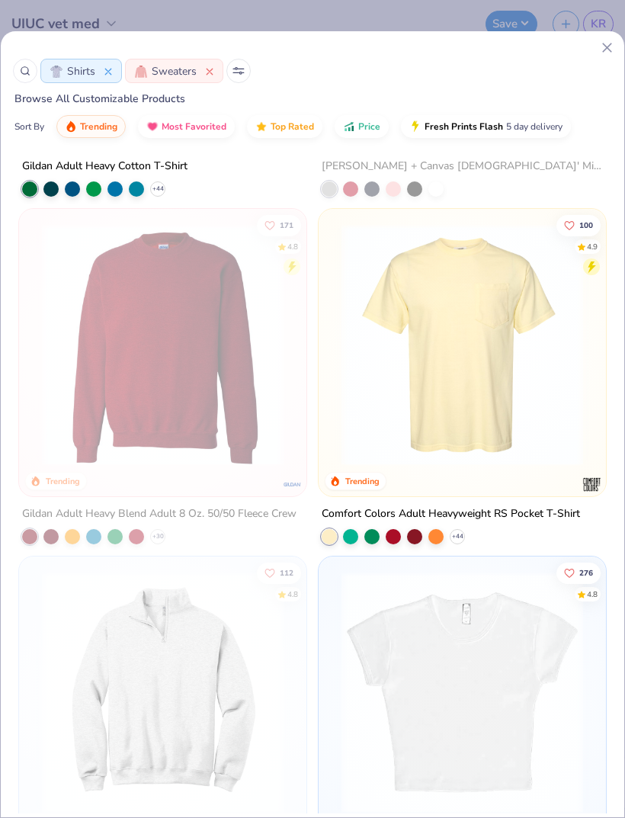
click at [112, 73] on button "Shirts" at bounding box center [81, 71] width 82 height 24
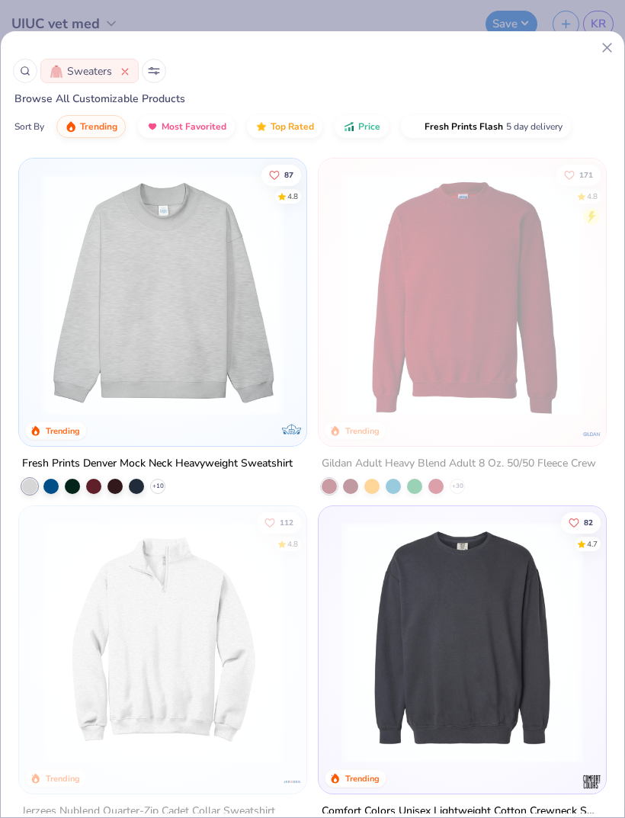
click at [544, 351] on img at bounding box center [462, 295] width 257 height 242
click at [543, 339] on img at bounding box center [462, 295] width 257 height 242
click at [543, 338] on img at bounding box center [462, 295] width 257 height 242
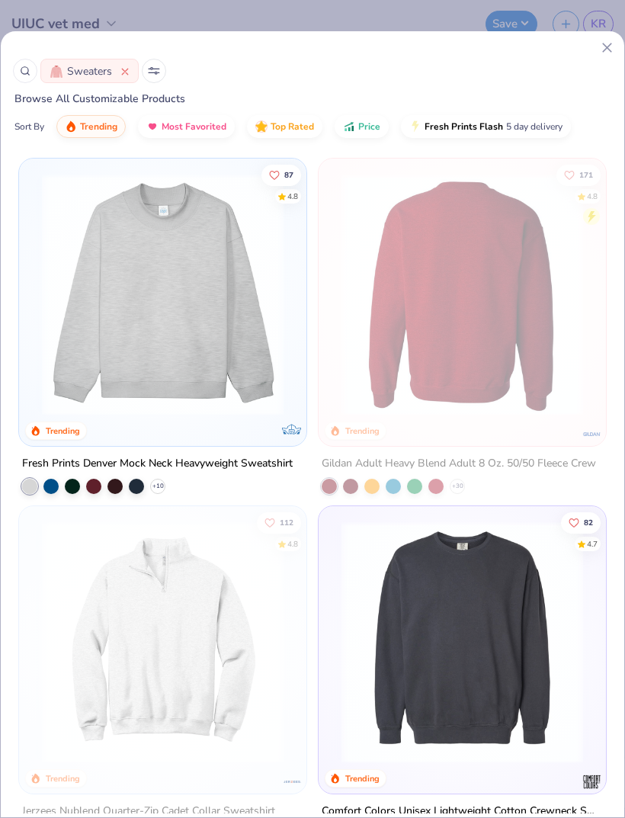
click at [534, 338] on img at bounding box center [462, 295] width 257 height 242
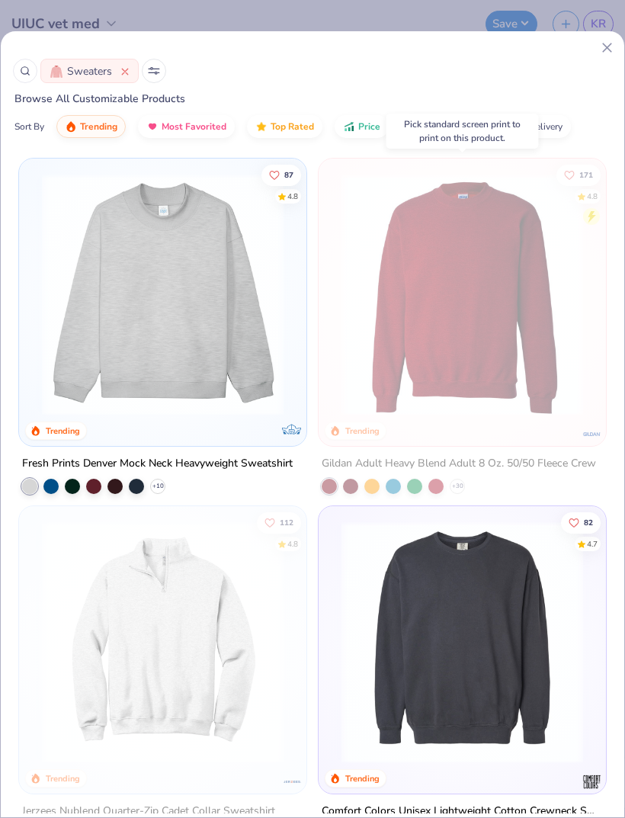
click at [608, 50] on line at bounding box center [607, 47] width 8 height 8
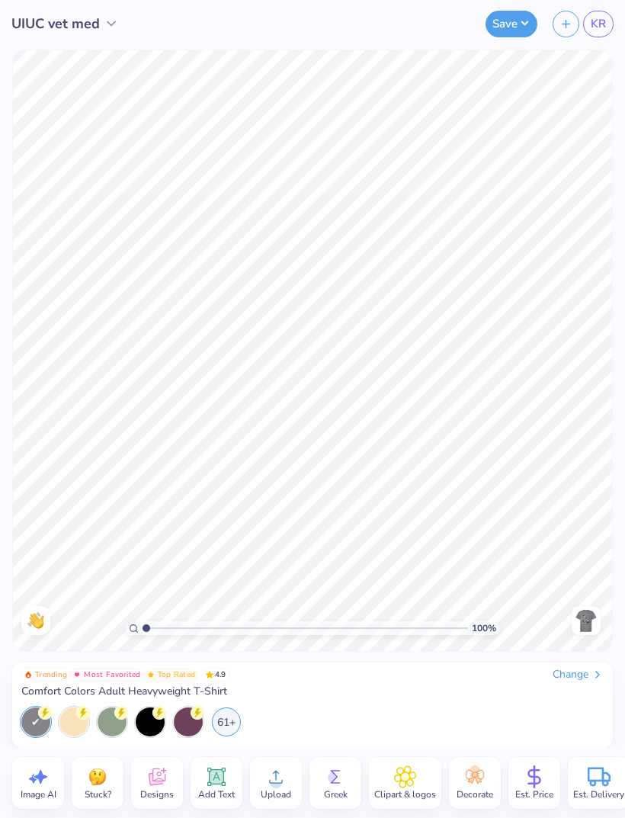
click at [549, 786] on div "Est. Price" at bounding box center [534, 783] width 52 height 52
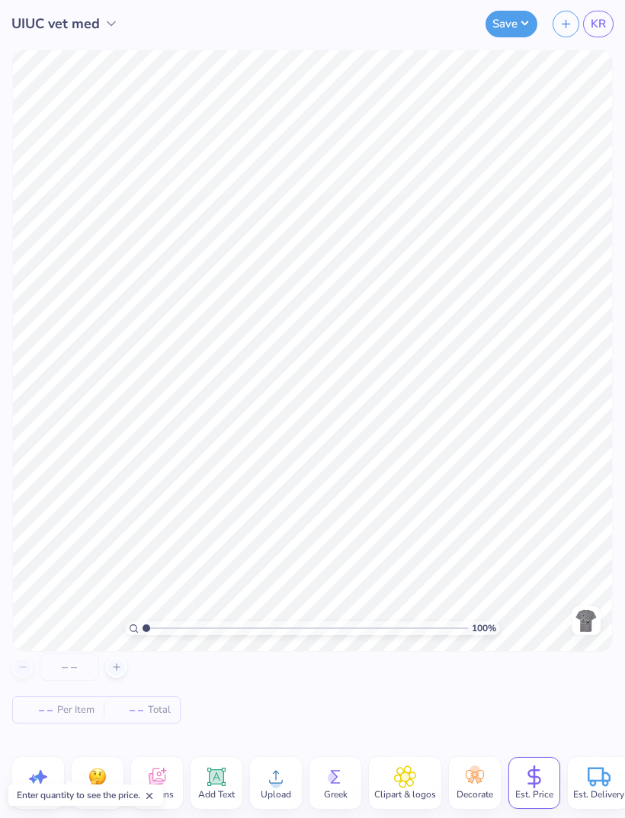
click at [43, 707] on span "– –" at bounding box center [37, 710] width 30 height 16
click at [69, 666] on input "number" at bounding box center [69, 666] width 59 height 27
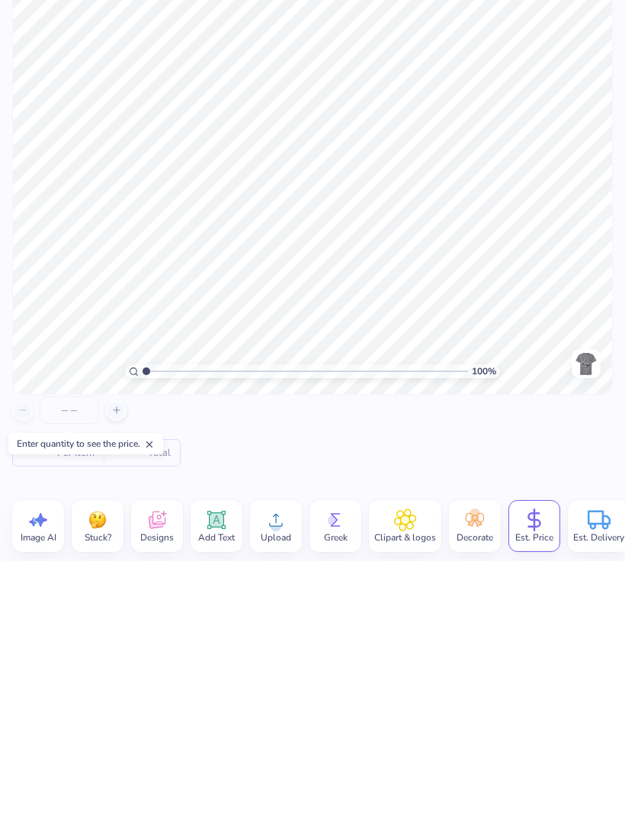
click at [115, 667] on line at bounding box center [116, 667] width 6 height 0
type input "12"
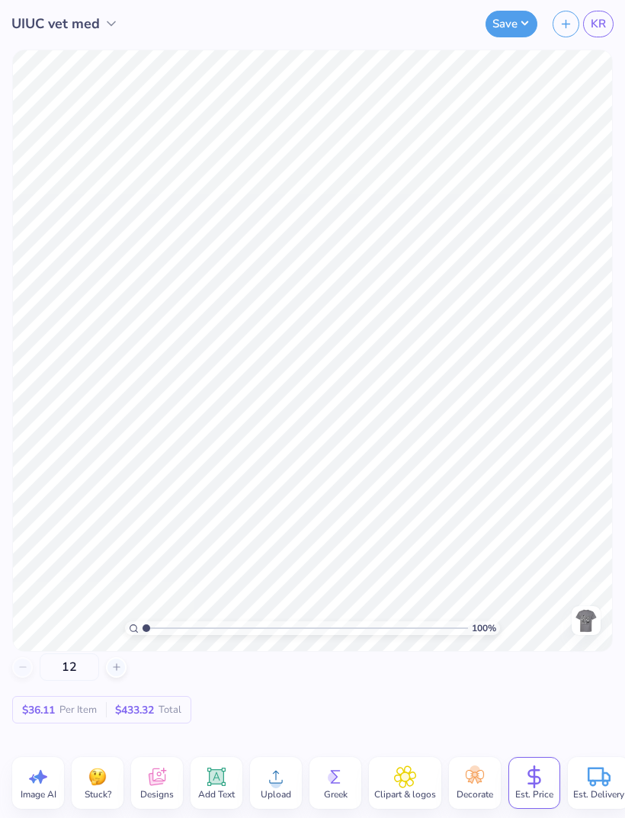
click at [588, 617] on img at bounding box center [586, 620] width 24 height 24
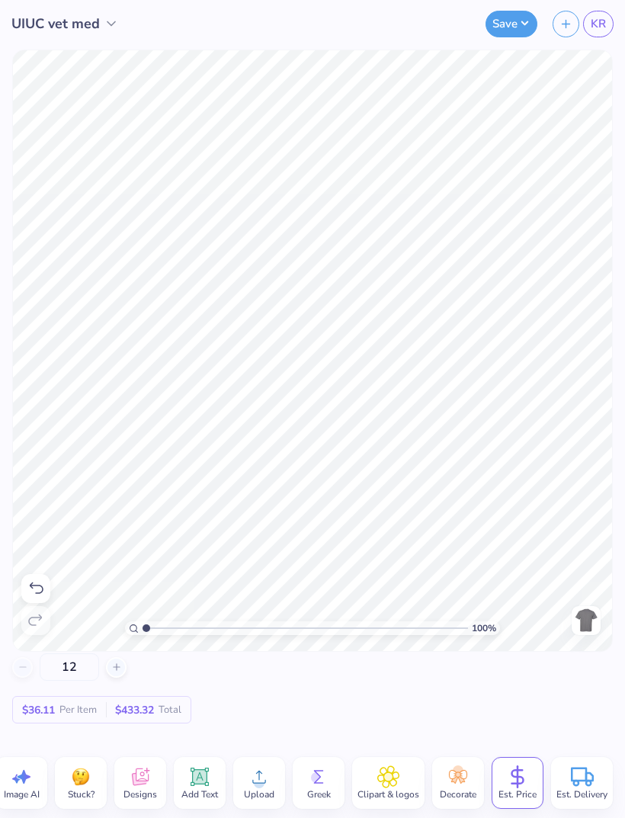
scroll to position [0, 18]
click at [515, 18] on button "Save" at bounding box center [512, 24] width 52 height 27
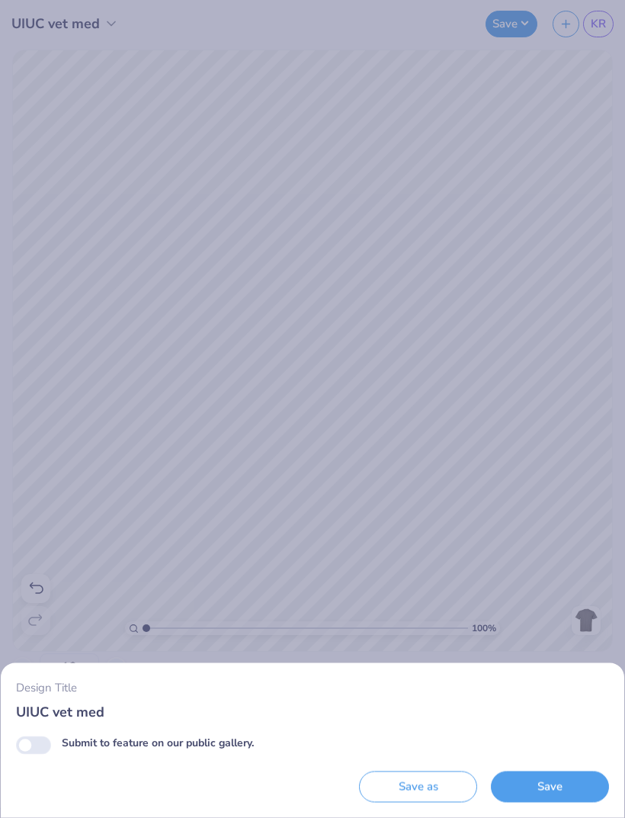
click at [575, 792] on button "Save" at bounding box center [550, 786] width 118 height 31
click at [438, 200] on div "Design Title UIUC vet med Submit to feature on our public gallery. Save as Savi…" at bounding box center [312, 409] width 625 height 818
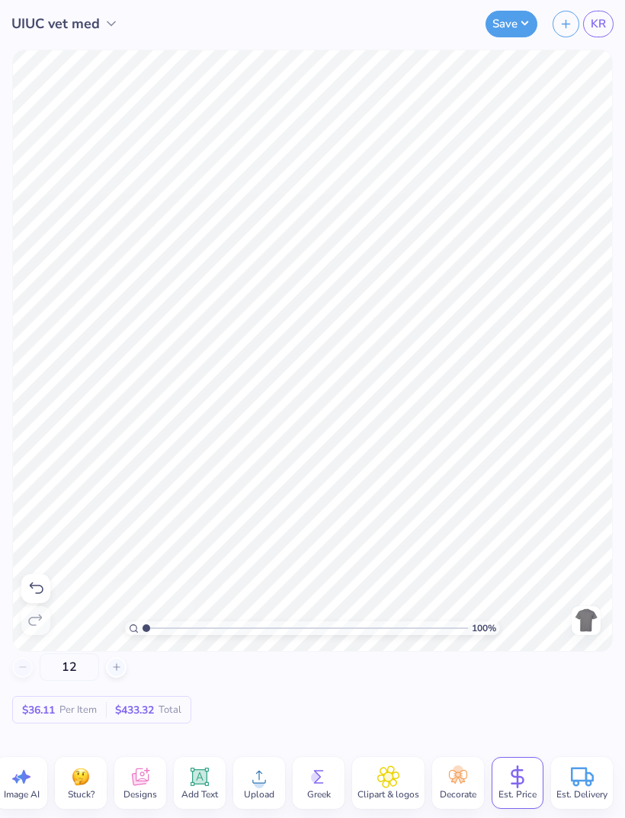
click at [599, 23] on span "KR" at bounding box center [598, 24] width 15 height 18
